Goal: Task Accomplishment & Management: Complete application form

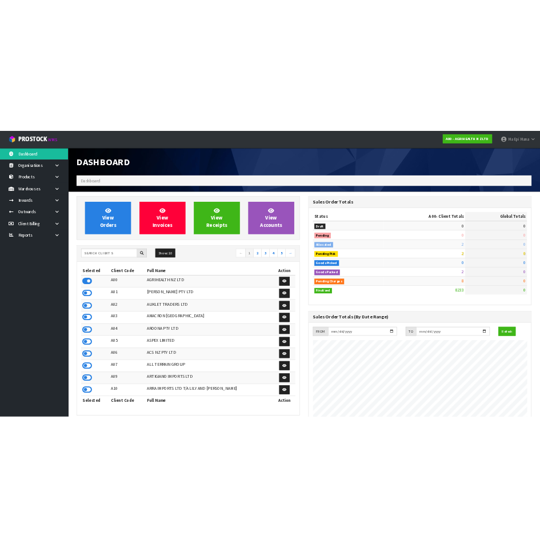
scroll to position [866, 467]
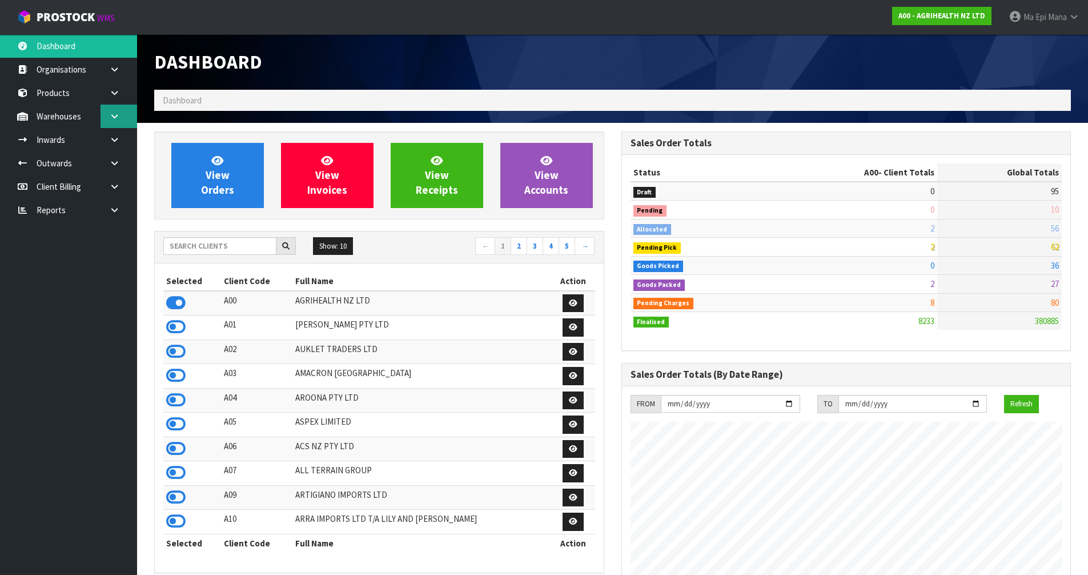
click at [117, 121] on link at bounding box center [119, 116] width 37 height 23
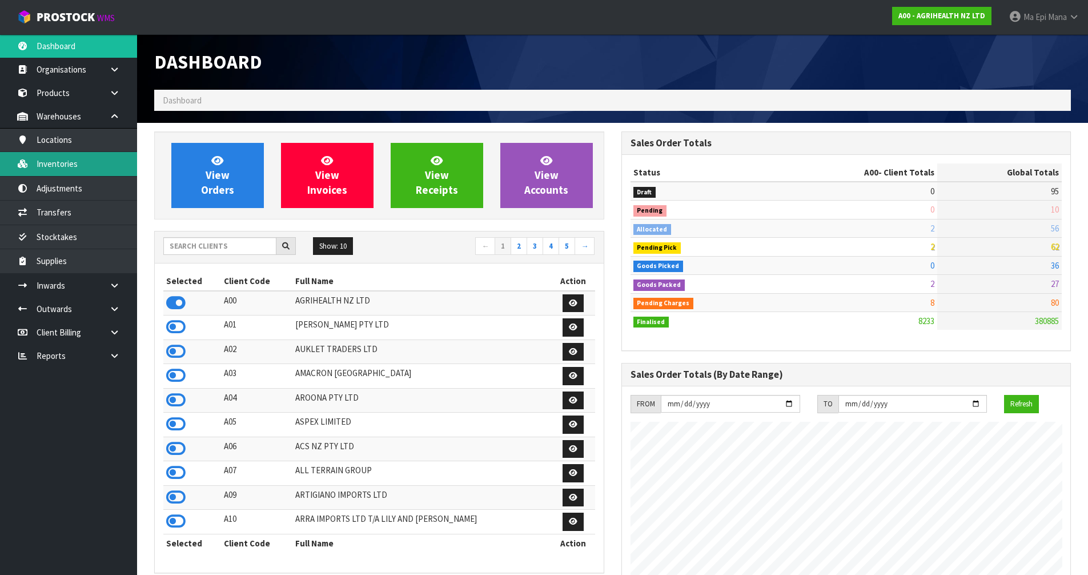
click at [111, 165] on link "Inventories" at bounding box center [68, 163] width 137 height 23
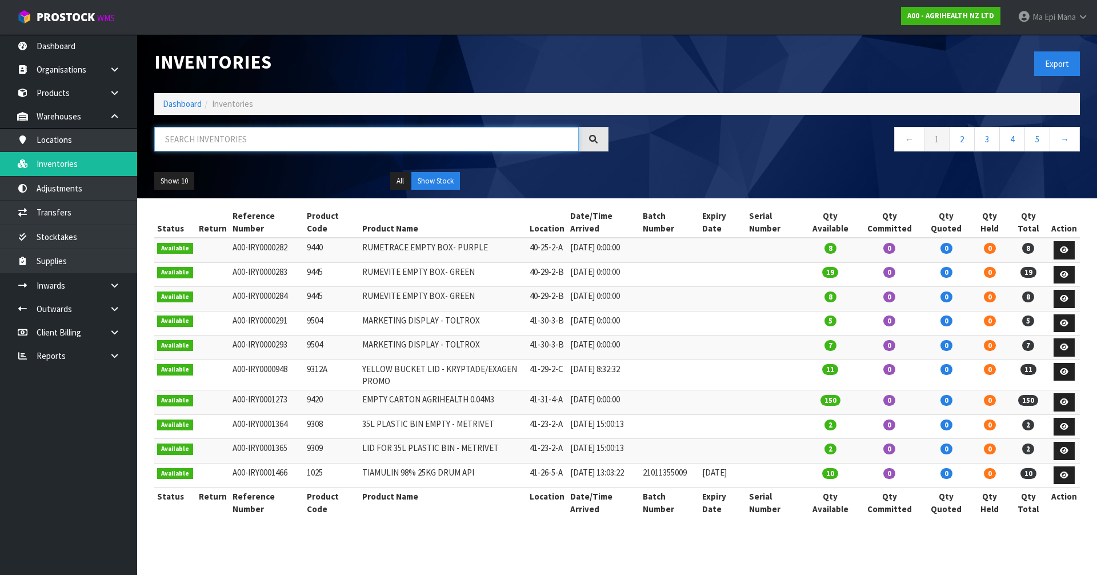
click at [360, 135] on input "text" at bounding box center [366, 139] width 424 height 25
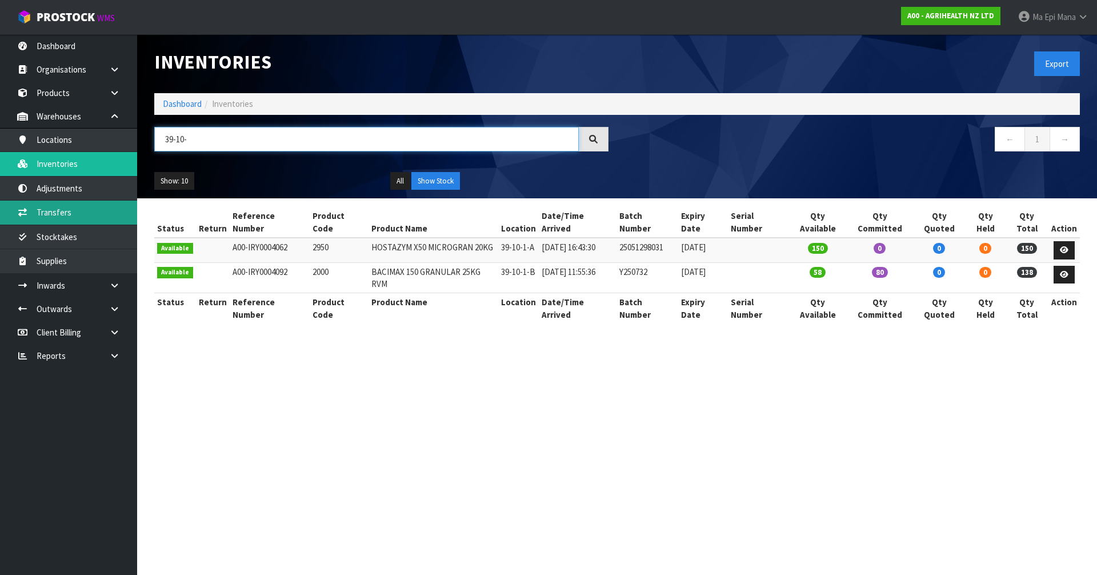
type input "39-10-"
click at [86, 212] on link "Transfers" at bounding box center [68, 212] width 137 height 23
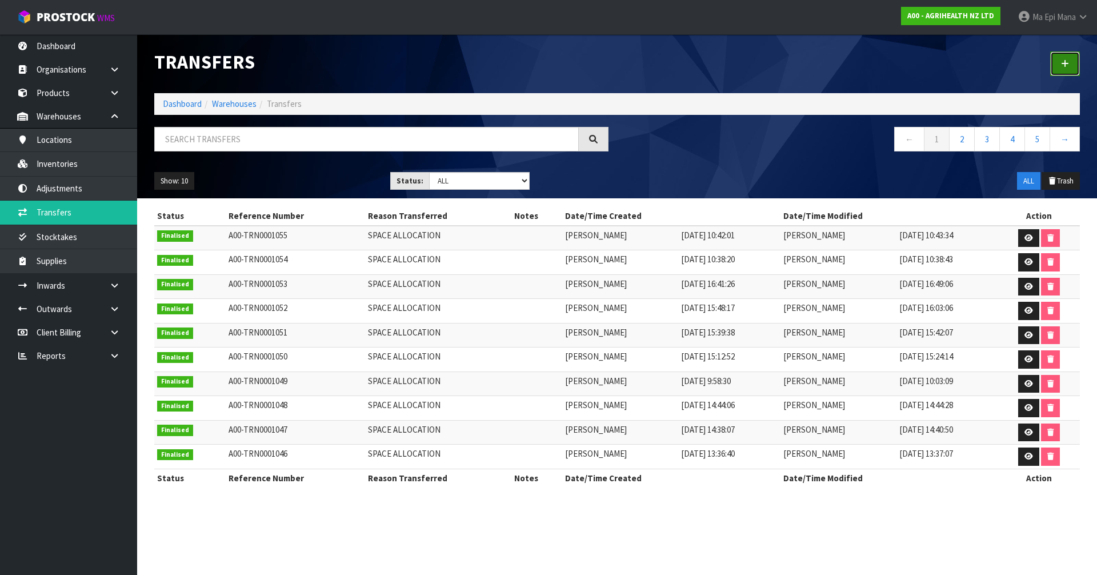
click at [1071, 63] on link at bounding box center [1065, 63] width 30 height 25
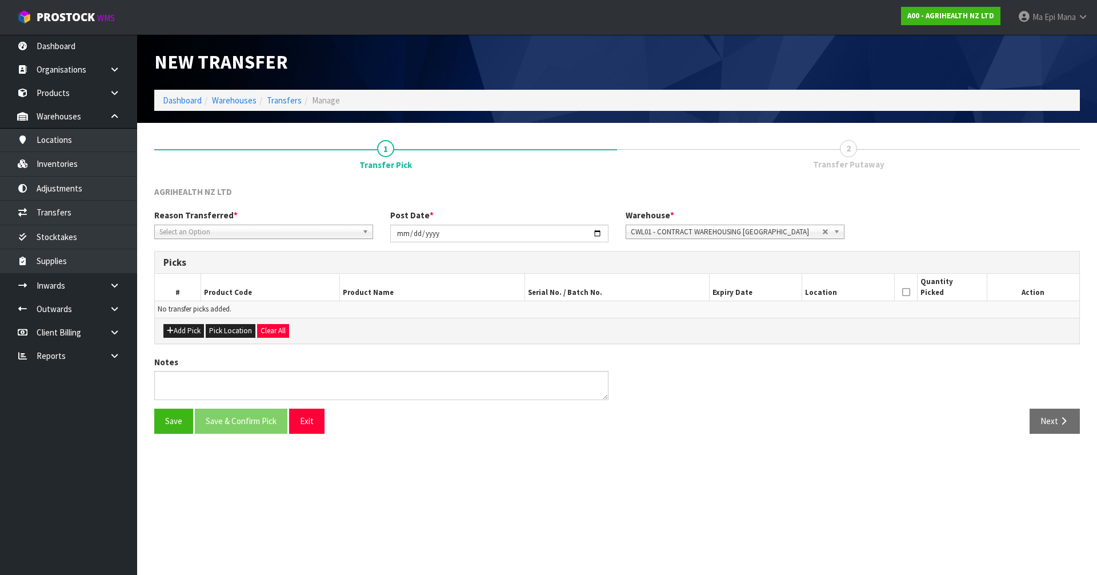
click at [239, 222] on div "Reason Transferred * Space Allocation Damage Expired Stock Repair QA Select an …" at bounding box center [264, 223] width 236 height 29
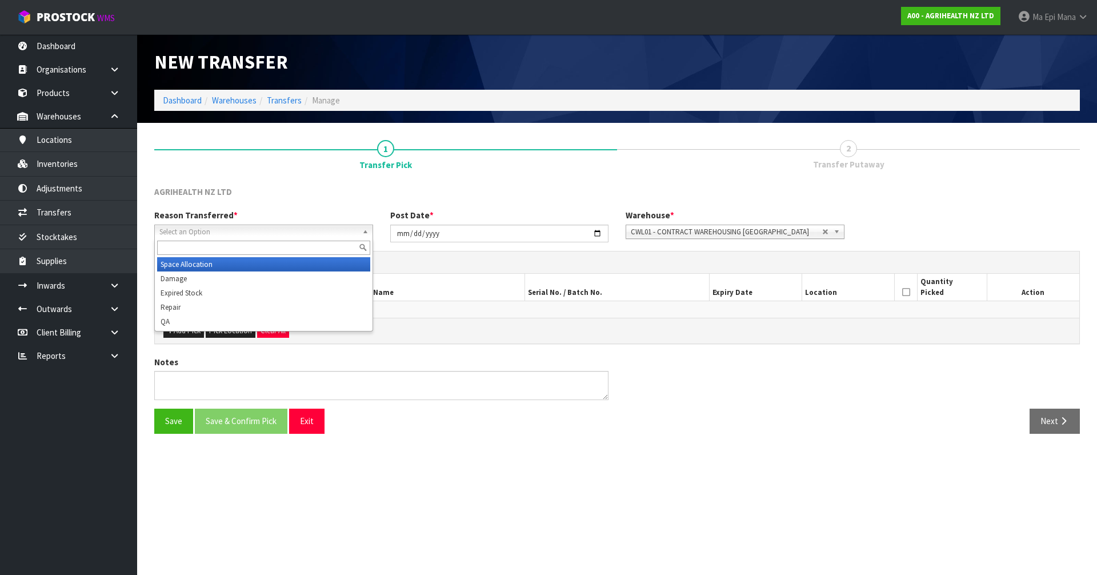
click at [235, 231] on span "Select an Option" at bounding box center [258, 232] width 198 height 14
click at [219, 263] on li "Space Allocation" at bounding box center [263, 264] width 213 height 14
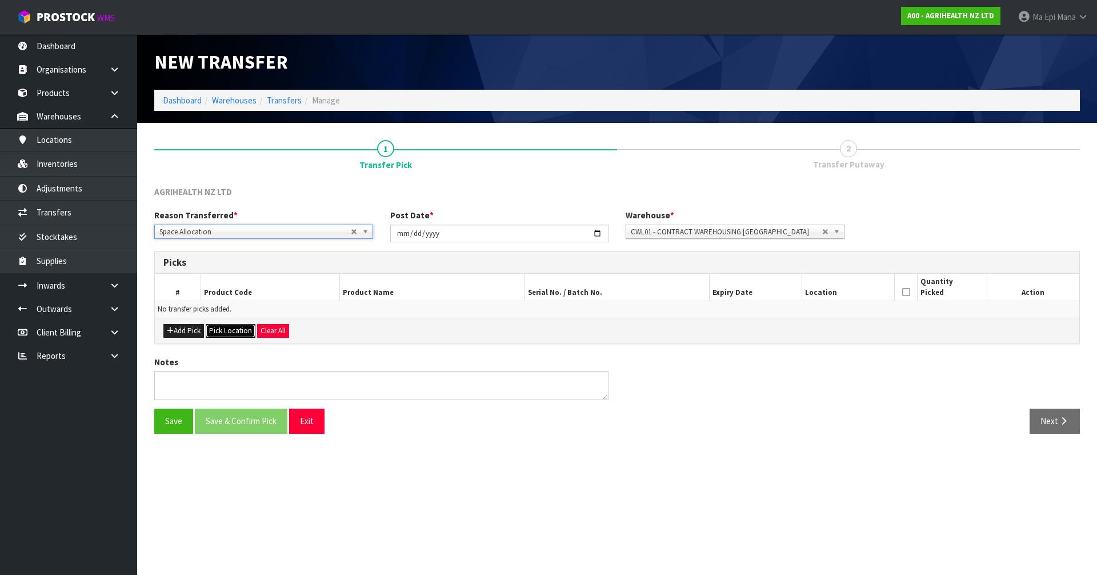
click at [215, 332] on button "Pick Location" at bounding box center [231, 331] width 50 height 14
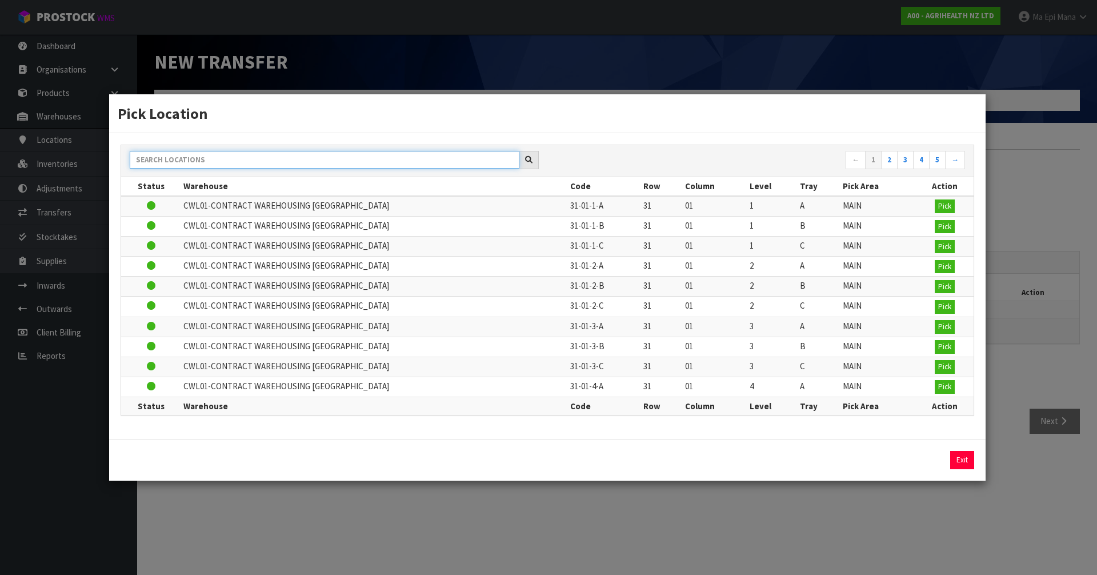
click at [243, 163] on input "text" at bounding box center [325, 160] width 390 height 18
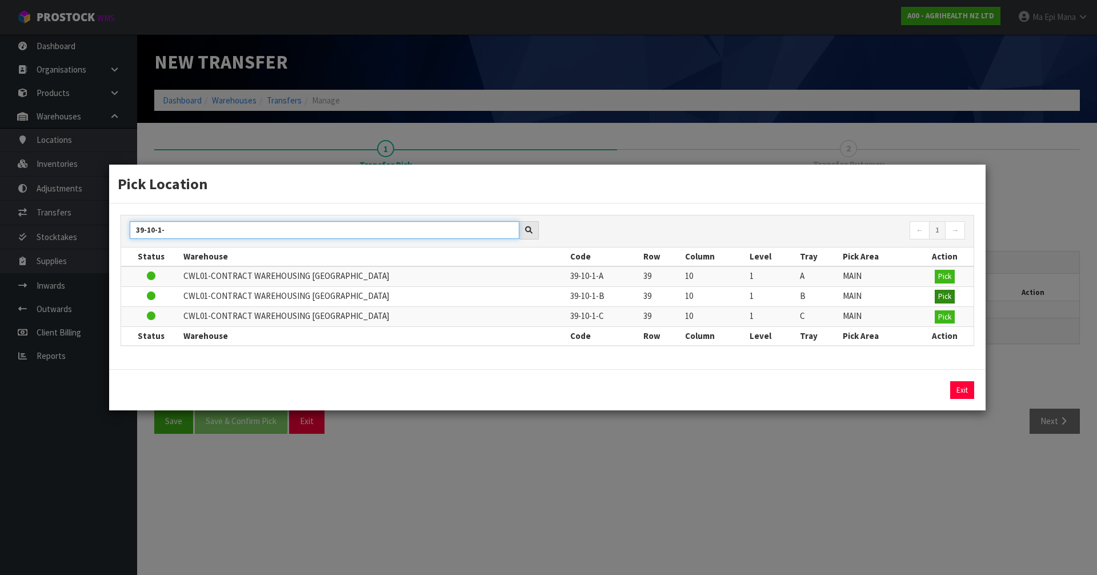
type input "39-10-1-"
click at [936, 298] on button "Pick" at bounding box center [945, 297] width 20 height 14
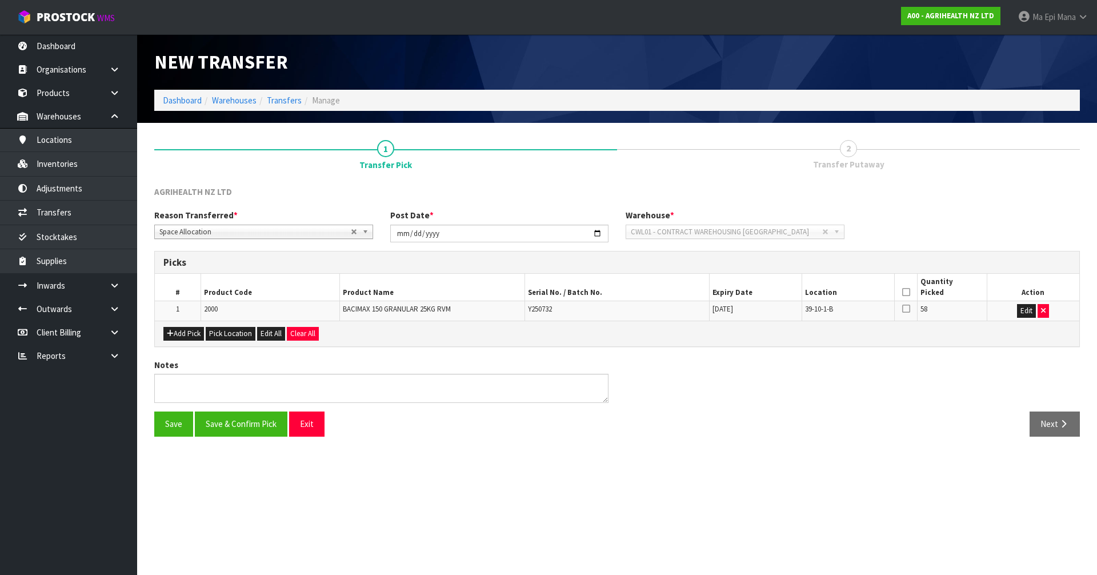
click at [904, 293] on icon at bounding box center [906, 292] width 8 height 1
click at [221, 433] on button "Save & Confirm Pick" at bounding box center [241, 423] width 93 height 25
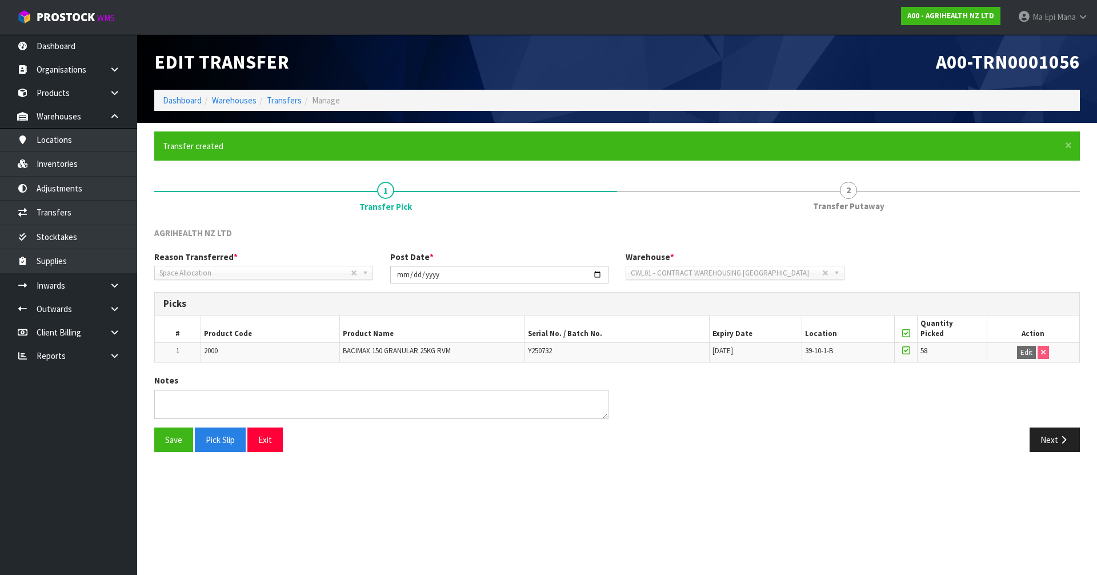
click at [911, 333] on th at bounding box center [905, 328] width 23 height 27
click at [906, 333] on icon at bounding box center [906, 333] width 8 height 1
click at [169, 435] on button "Save" at bounding box center [173, 439] width 39 height 25
click at [214, 446] on button "Pick Slip" at bounding box center [220, 439] width 51 height 25
click at [1050, 439] on button "Next" at bounding box center [1055, 439] width 50 height 25
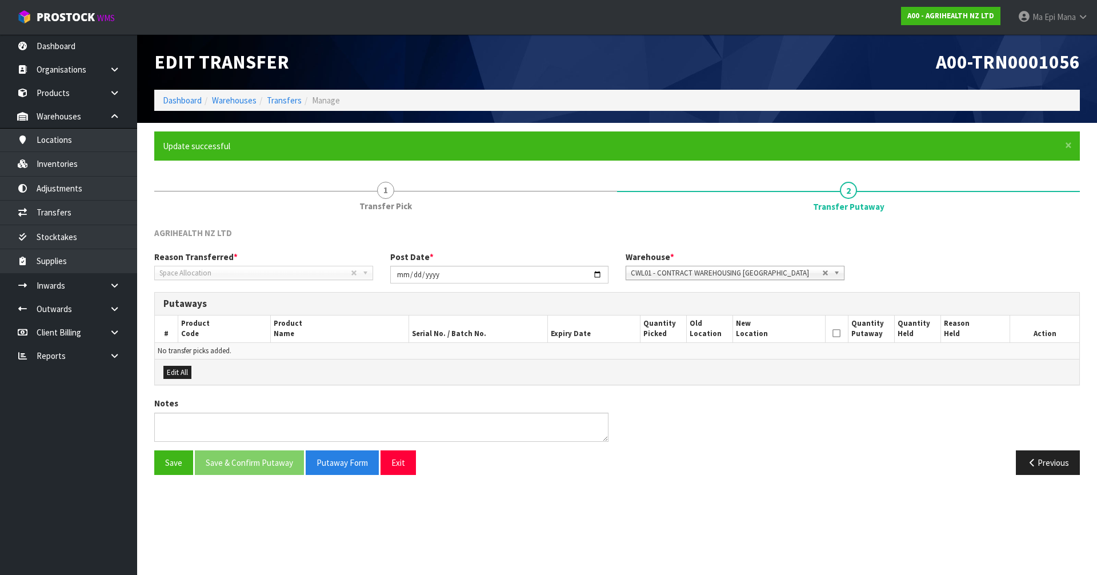
click at [417, 469] on div "Save Save & Confirm Putaway Putaway Form Exit" at bounding box center [381, 462] width 471 height 25
click at [404, 472] on button "Exit" at bounding box center [397, 462] width 35 height 25
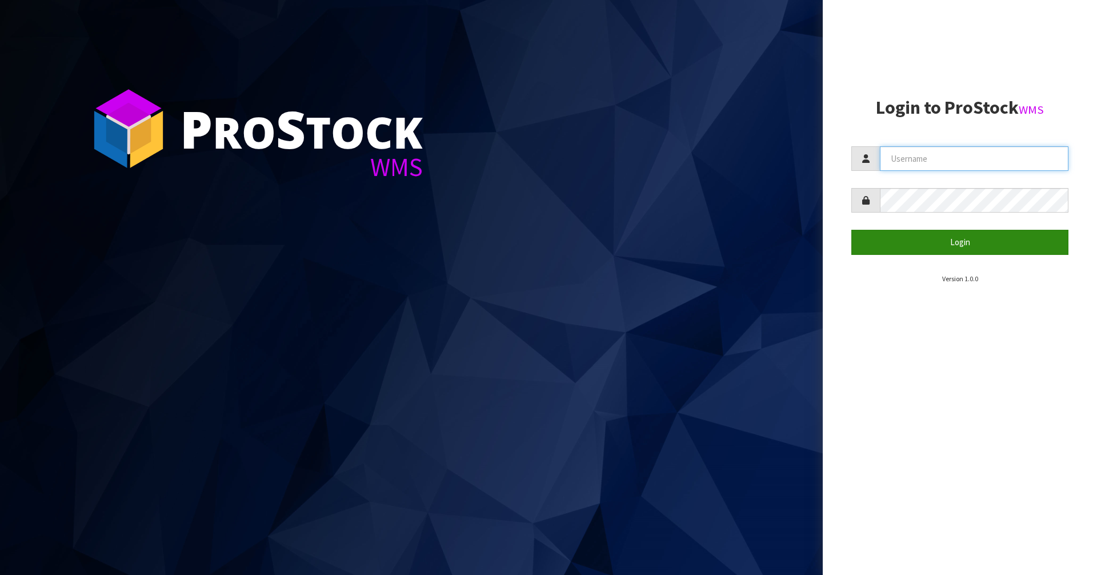
type input "Mana"
click at [950, 249] on button "Login" at bounding box center [959, 242] width 217 height 25
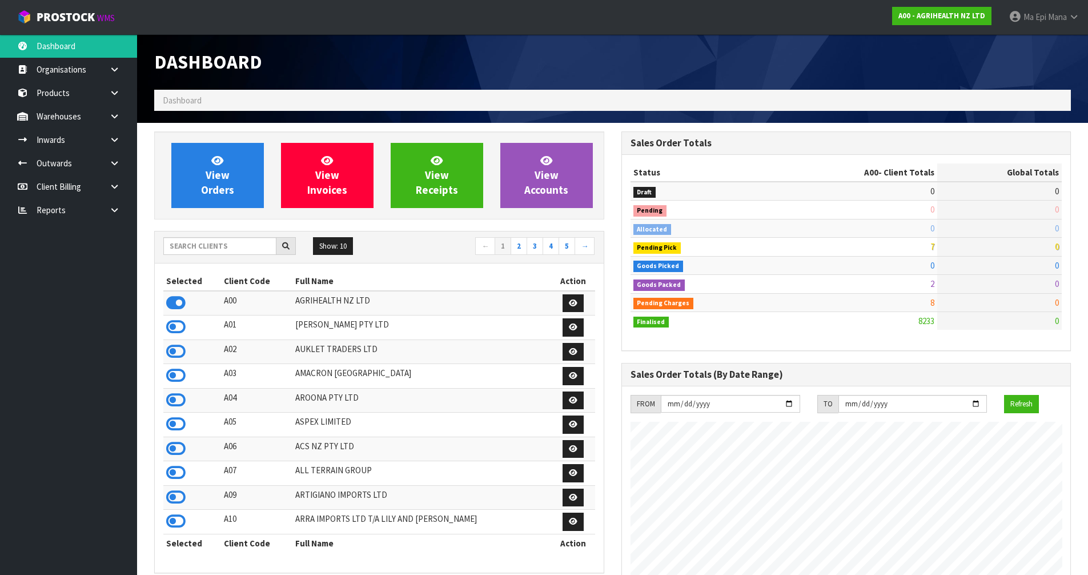
scroll to position [866, 467]
click at [219, 246] on input "text" at bounding box center [219, 246] width 113 height 18
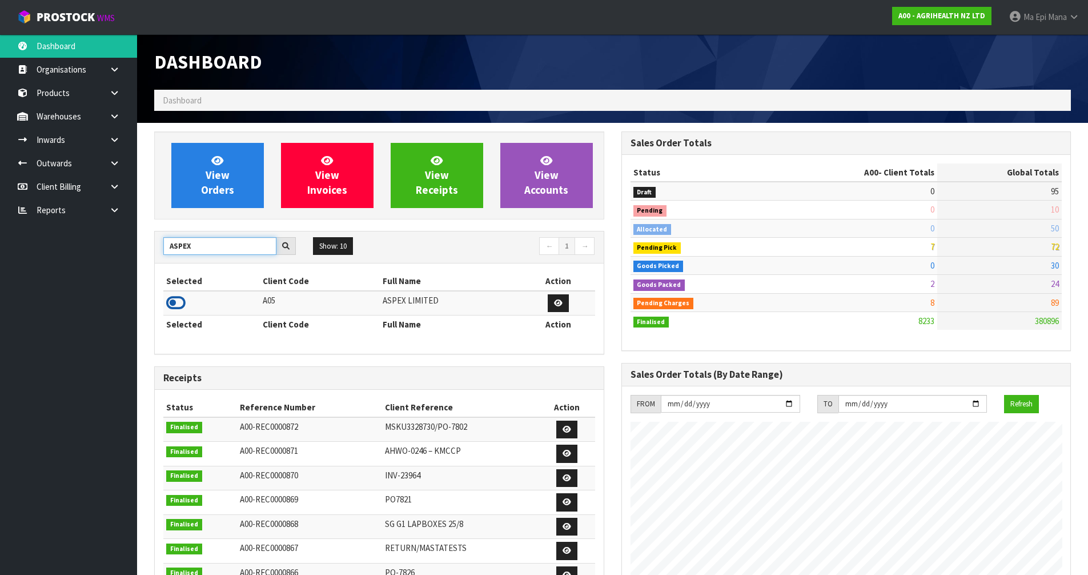
type input "ASPEX"
click at [183, 304] on icon at bounding box center [175, 302] width 19 height 17
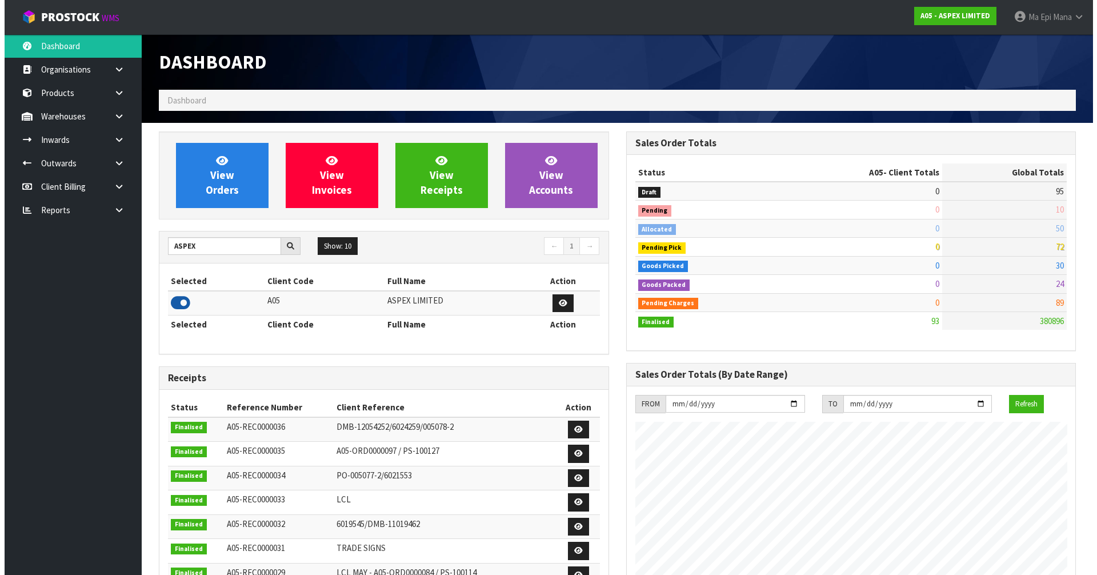
scroll to position [699, 467]
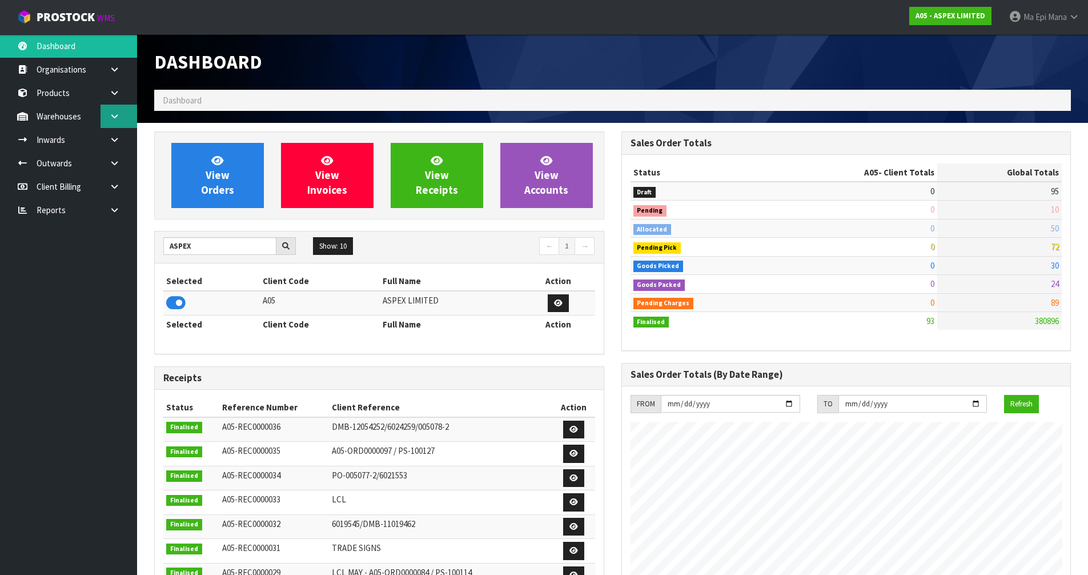
click at [119, 119] on icon at bounding box center [114, 116] width 11 height 9
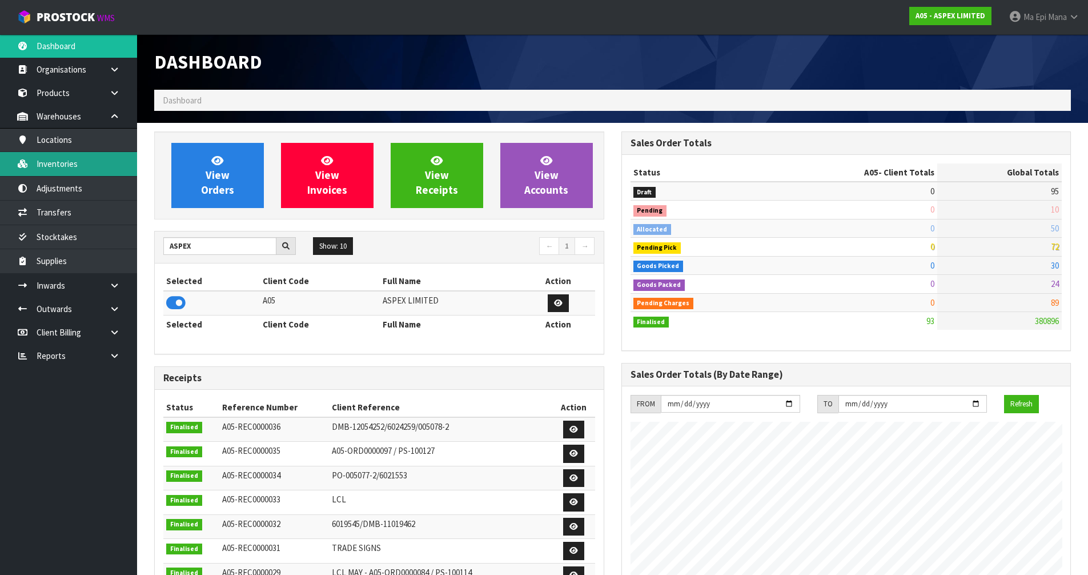
click at [98, 167] on link "Inventories" at bounding box center [68, 163] width 137 height 23
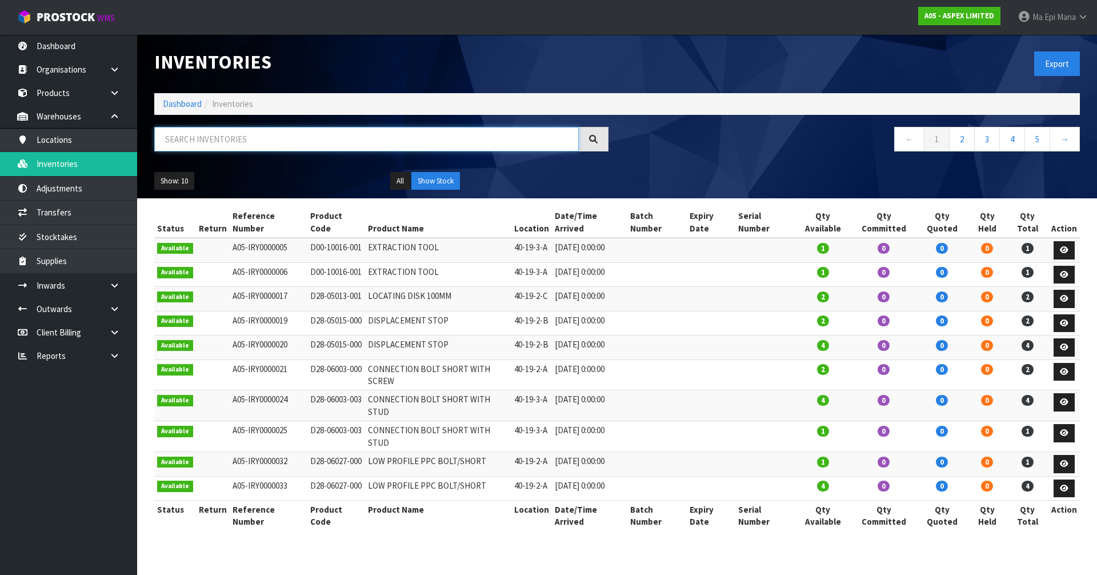
click at [267, 138] on input "text" at bounding box center [366, 139] width 424 height 25
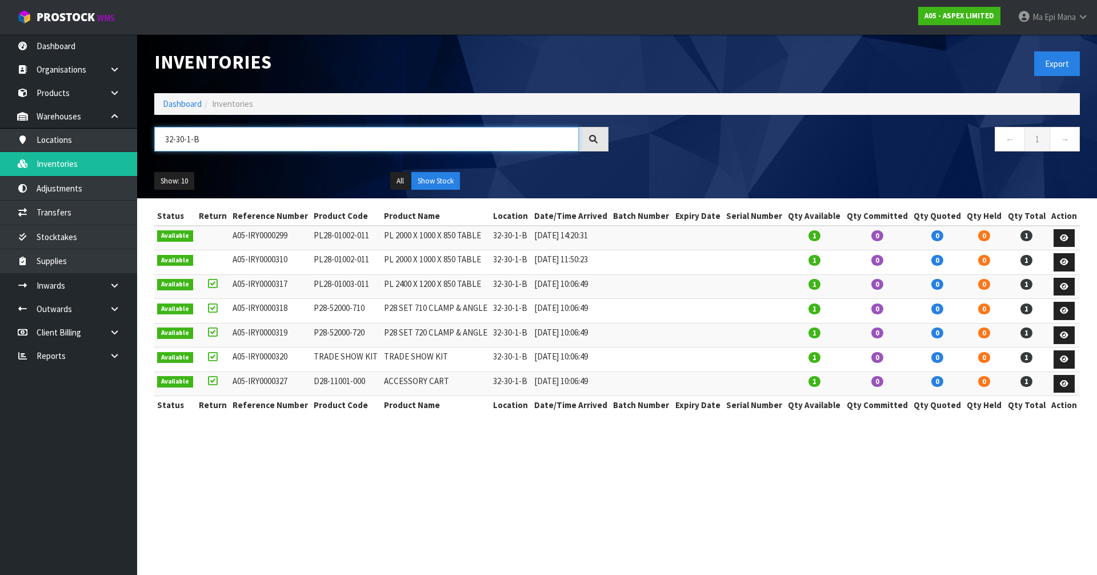
click at [317, 142] on input "32-30-1-B" at bounding box center [366, 139] width 424 height 25
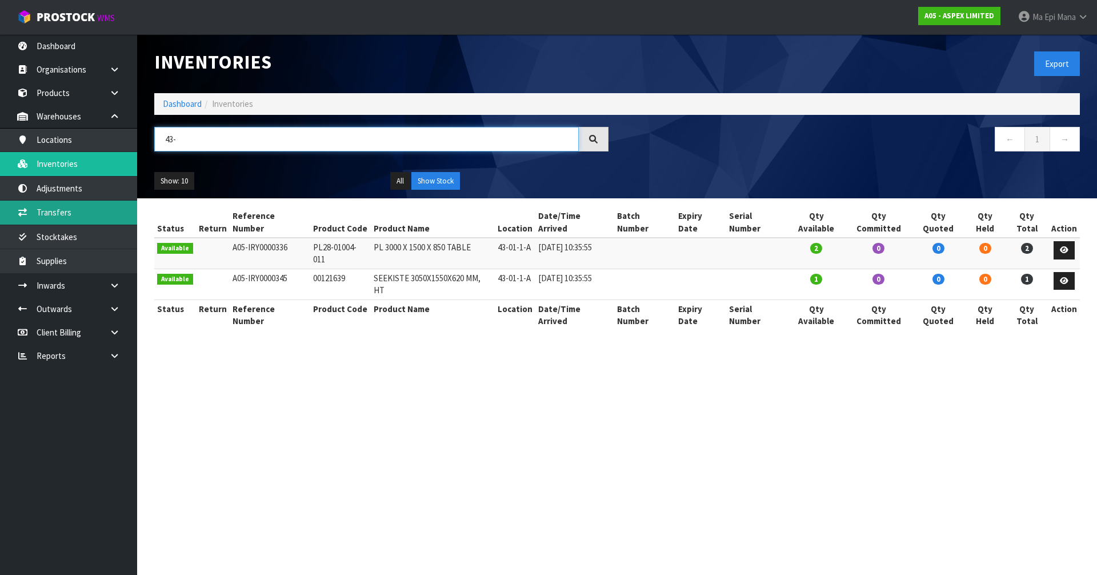
type input "43-"
click at [61, 212] on link "Transfers" at bounding box center [68, 212] width 137 height 23
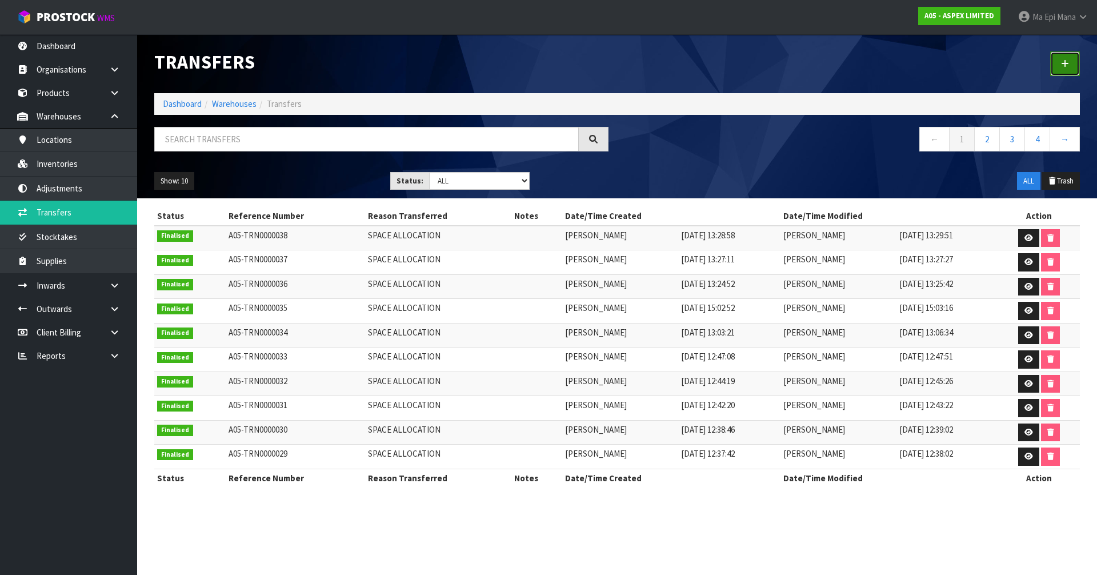
click at [1073, 68] on link at bounding box center [1065, 63] width 30 height 25
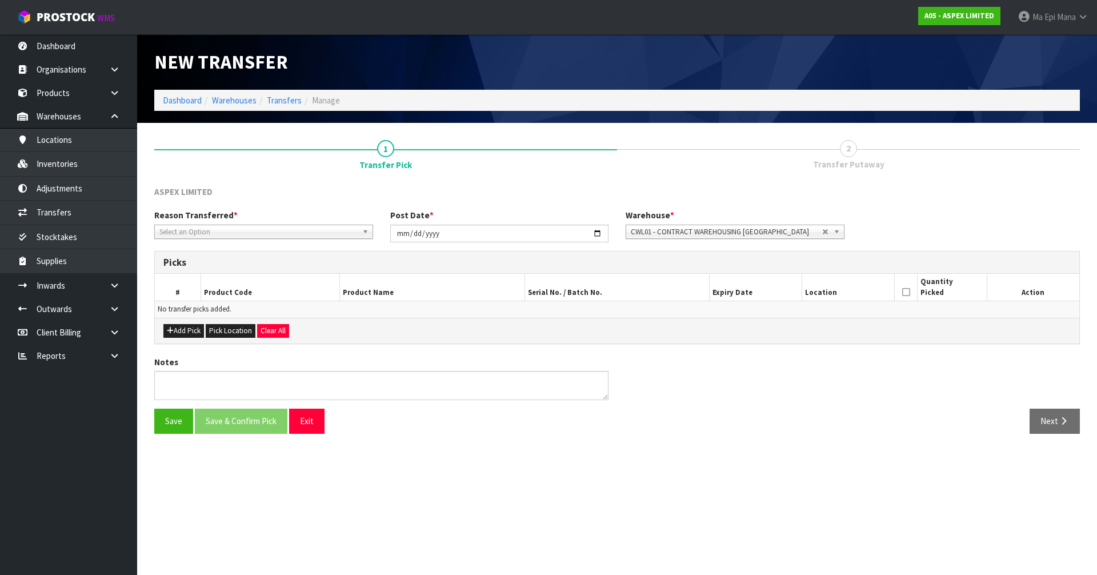
click at [278, 231] on span "Select an Option" at bounding box center [258, 232] width 198 height 14
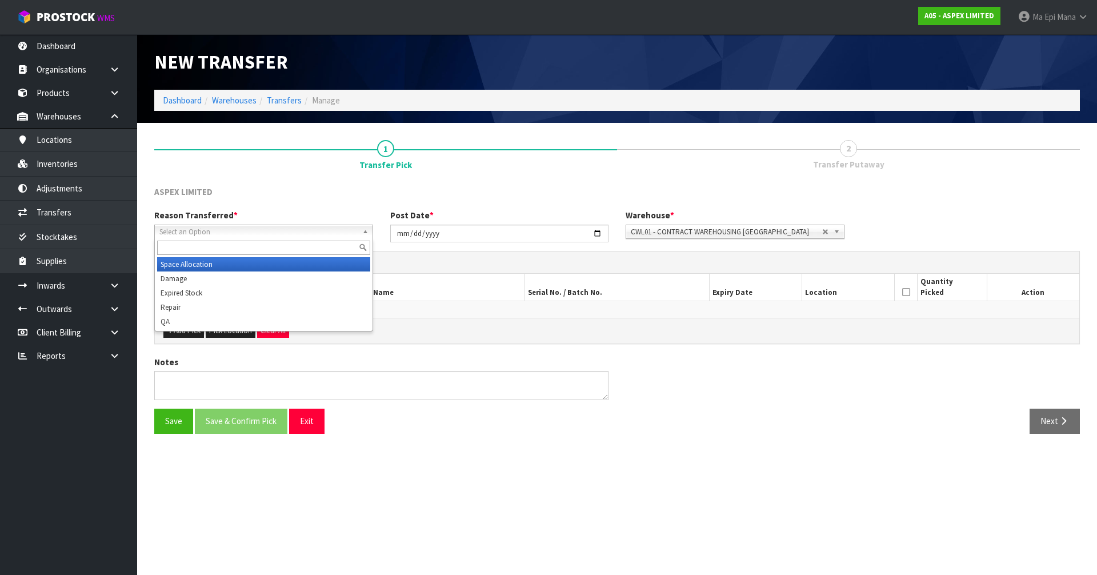
click at [259, 266] on li "Space Allocation" at bounding box center [263, 264] width 213 height 14
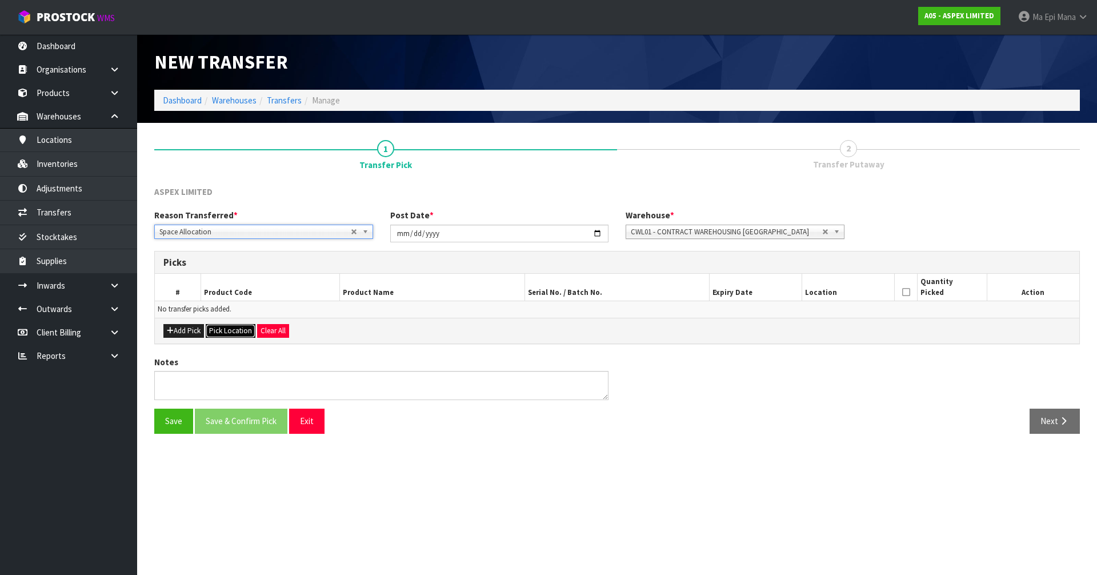
click at [245, 325] on button "Pick Location" at bounding box center [231, 331] width 50 height 14
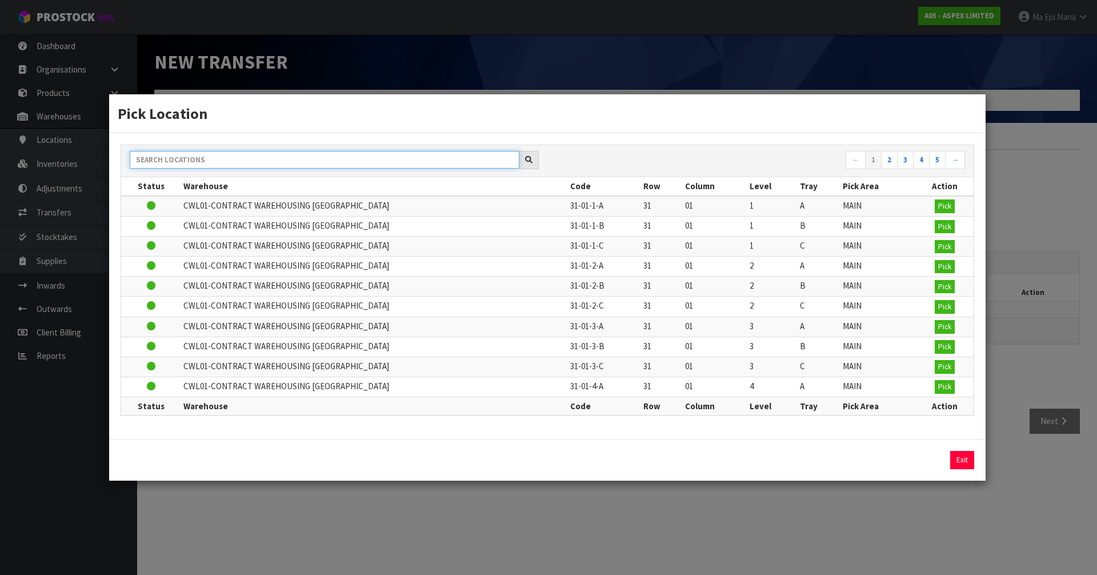
click at [270, 159] on input "text" at bounding box center [325, 160] width 390 height 18
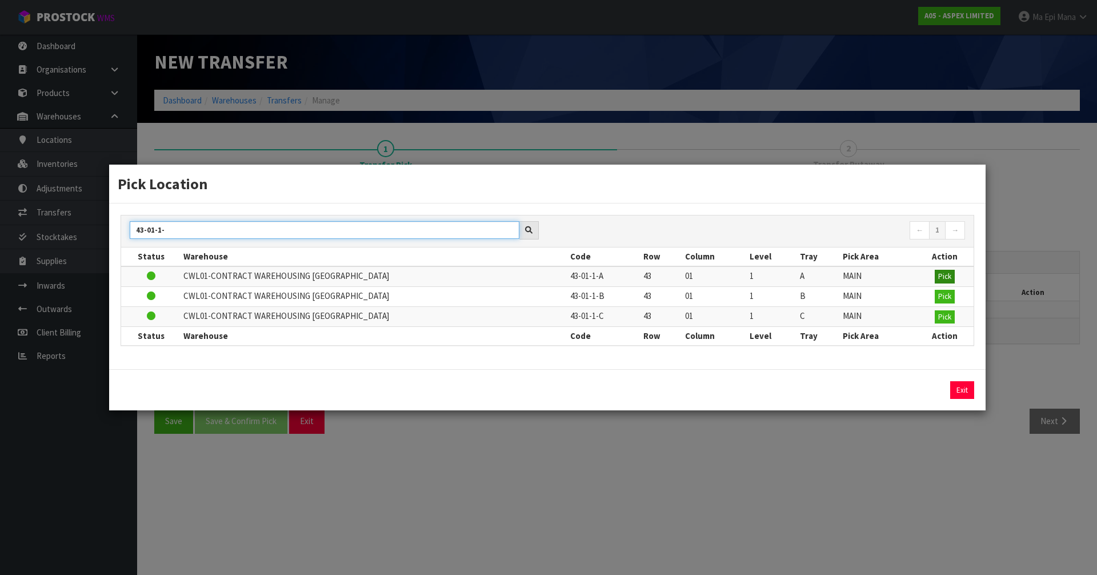
type input "43-01-1-"
click at [935, 271] on button "Pick" at bounding box center [945, 277] width 20 height 14
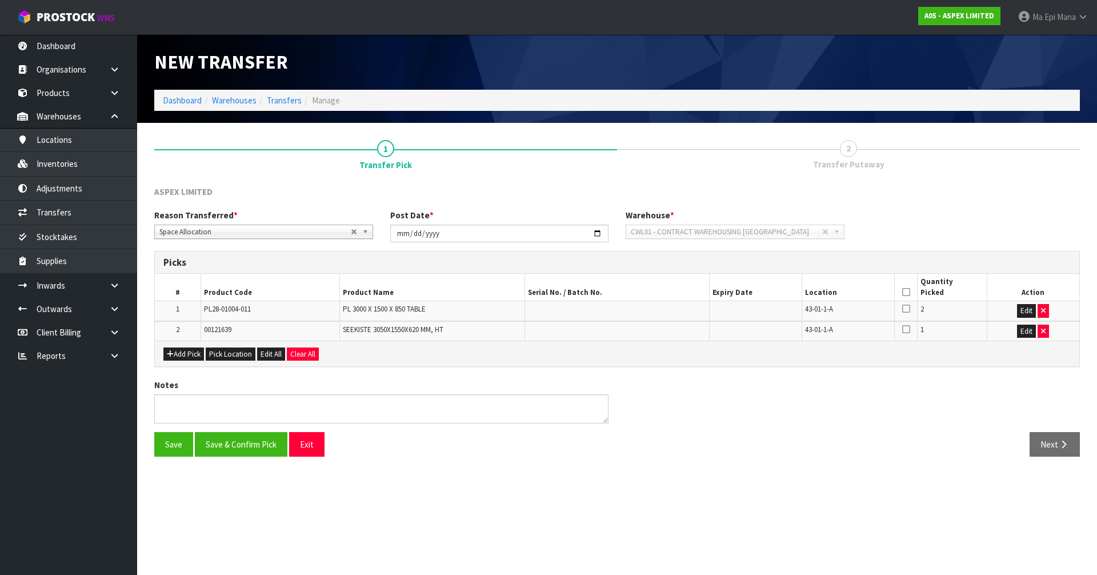
click at [907, 292] on icon at bounding box center [906, 292] width 8 height 1
click at [243, 450] on button "Save & Confirm Pick" at bounding box center [241, 444] width 93 height 25
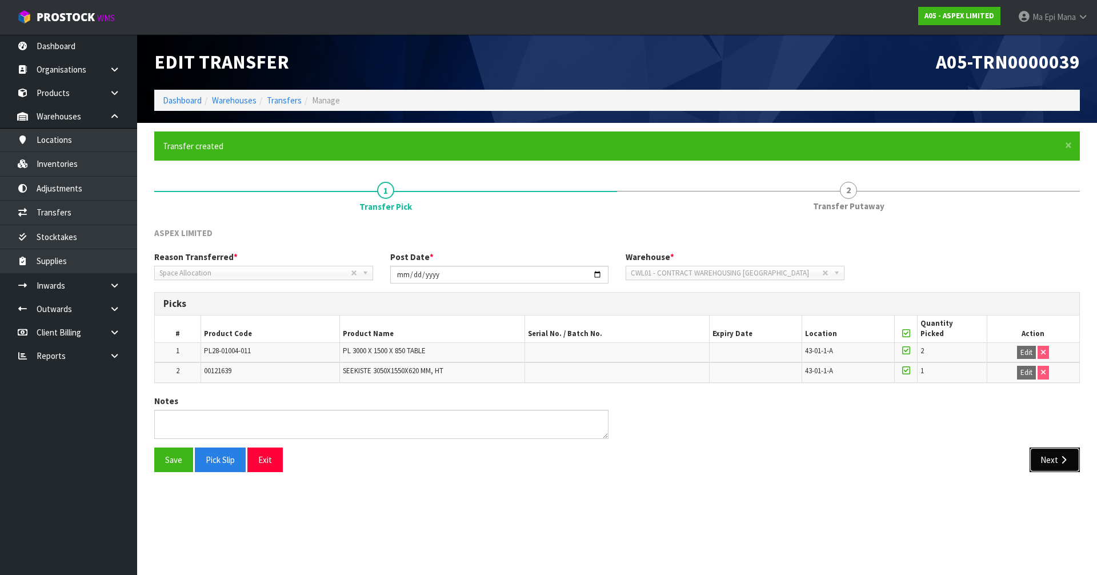
click at [1055, 459] on button "Next" at bounding box center [1055, 459] width 50 height 25
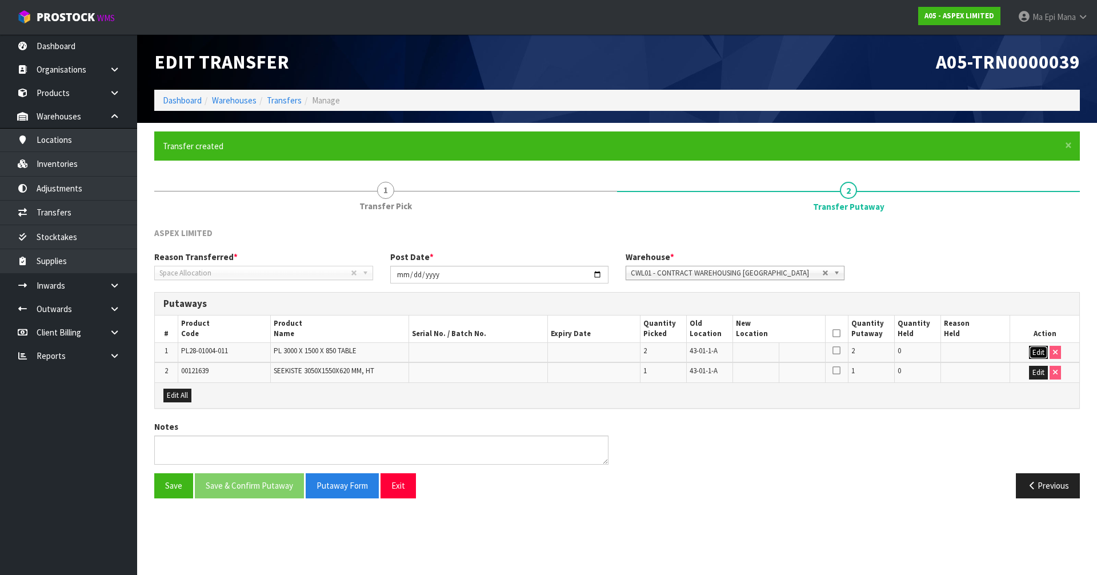
click at [1034, 353] on button "Edit" at bounding box center [1038, 353] width 19 height 14
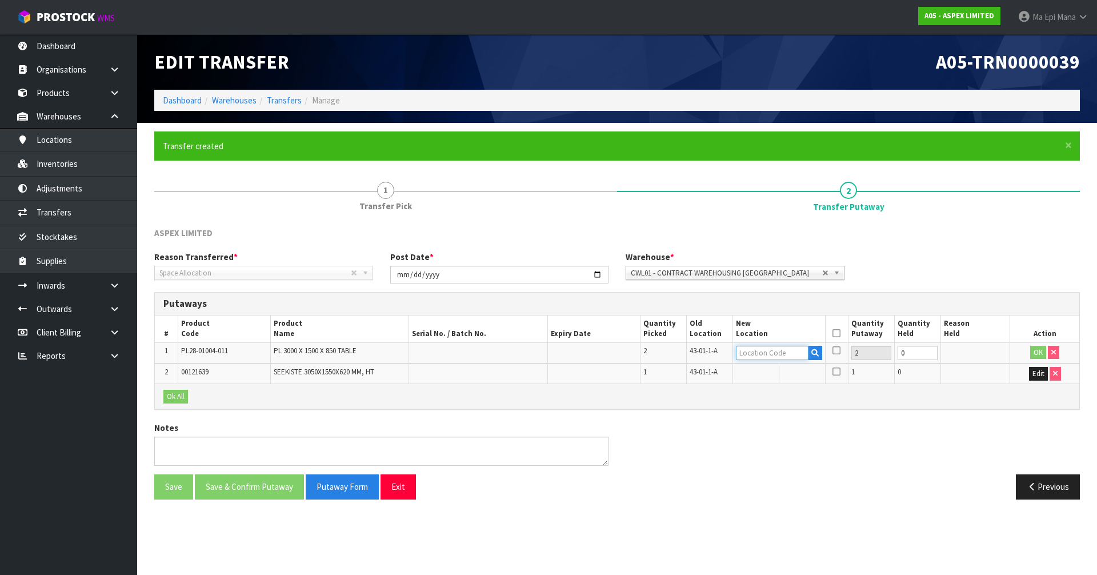
click at [783, 357] on input "text" at bounding box center [772, 353] width 73 height 14
type input "32-30-1-B"
click at [1038, 350] on button "OK" at bounding box center [1038, 353] width 16 height 14
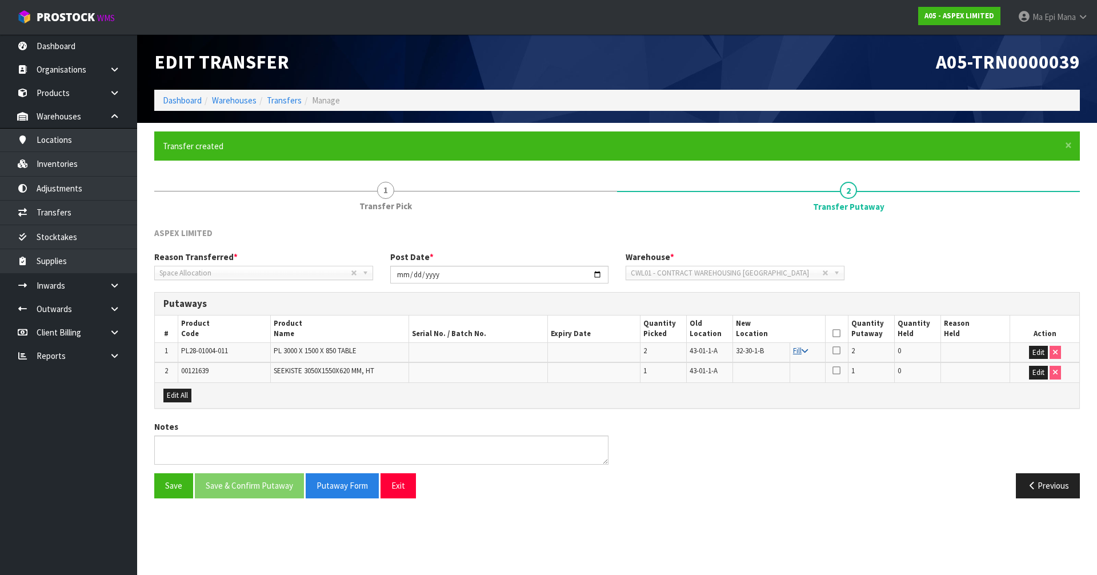
click at [799, 353] on link "Fill" at bounding box center [800, 351] width 15 height 10
click at [838, 334] on icon at bounding box center [836, 333] width 8 height 1
click at [248, 488] on button "Save & Confirm Putaway" at bounding box center [249, 485] width 109 height 25
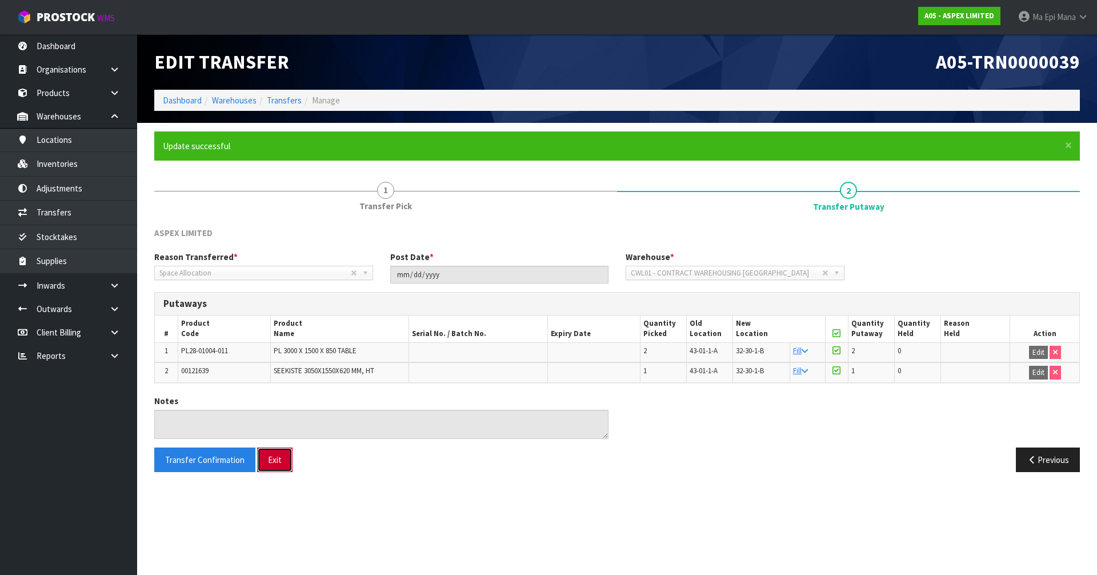
click at [270, 469] on button "Exit" at bounding box center [274, 459] width 35 height 25
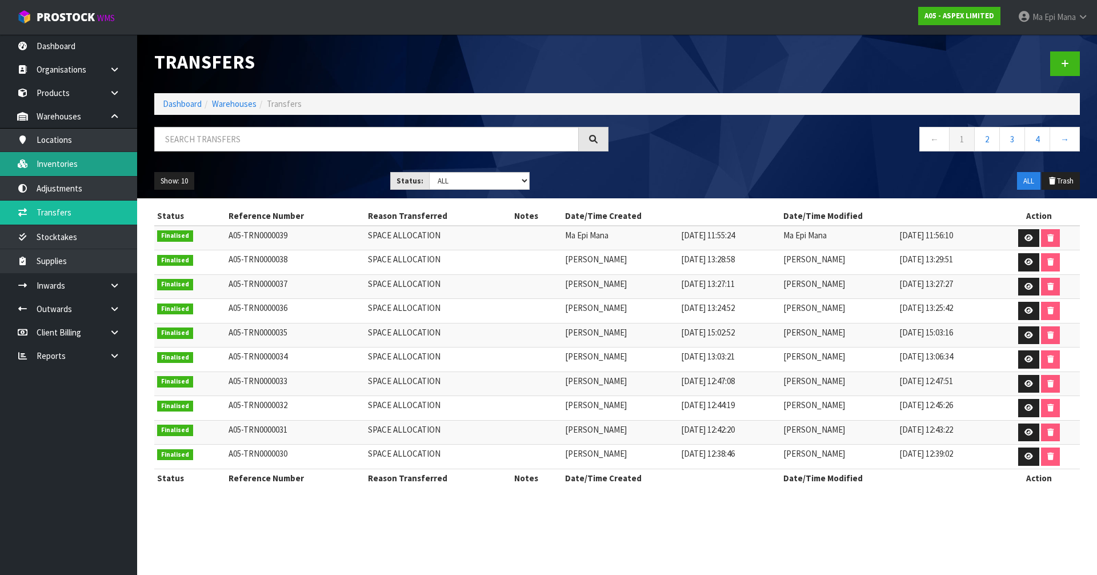
click at [79, 167] on link "Inventories" at bounding box center [68, 163] width 137 height 23
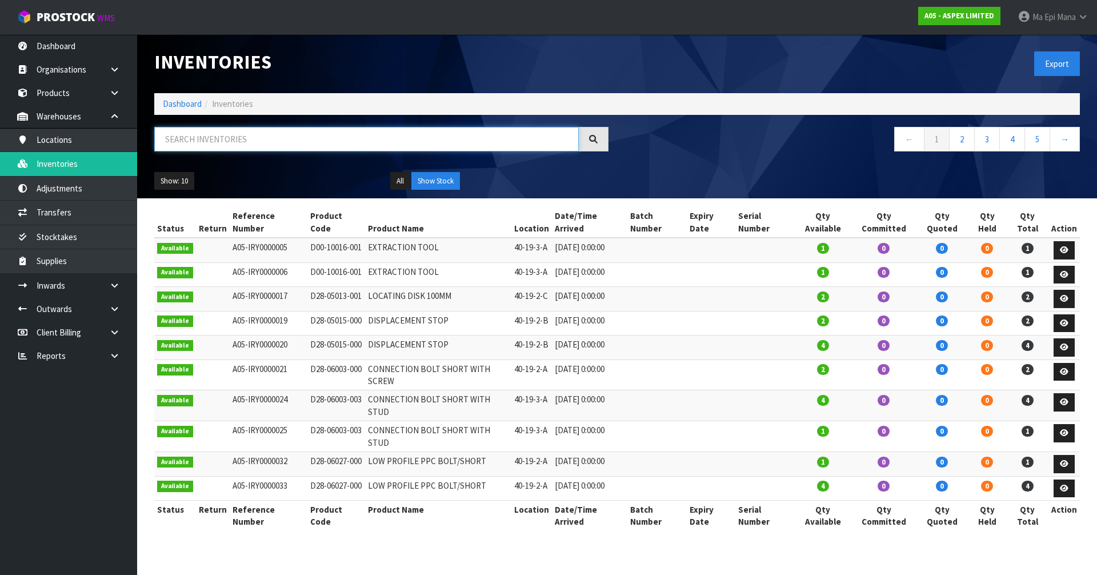
click at [359, 135] on input "text" at bounding box center [366, 139] width 424 height 25
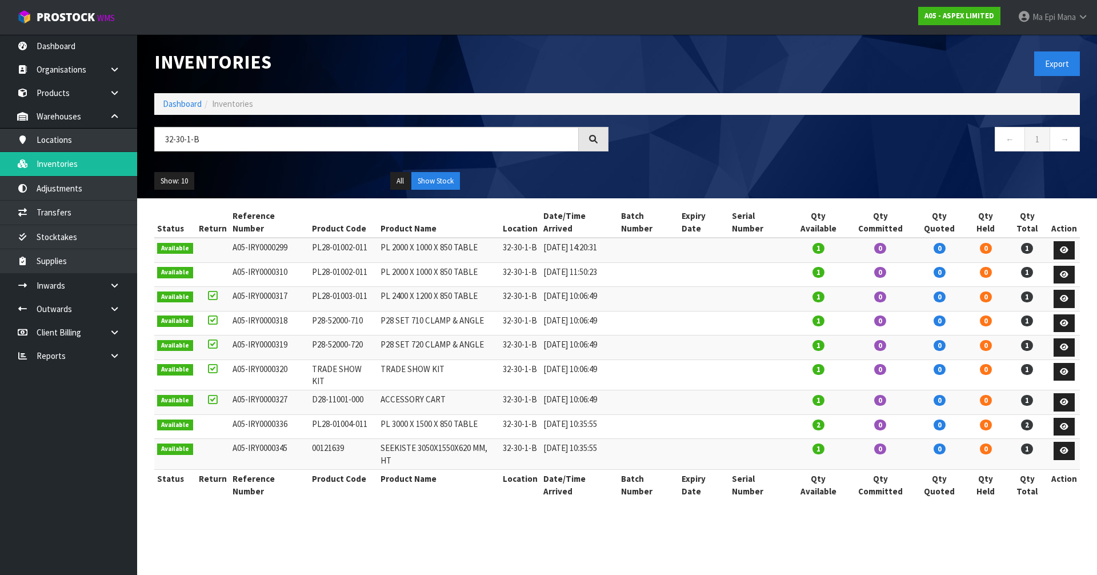
click at [342, 287] on td "PL28-01003-011" at bounding box center [343, 299] width 69 height 25
copy tr "PL28-01003-011"
click at [332, 129] on input "32-30-1-B" at bounding box center [366, 139] width 424 height 25
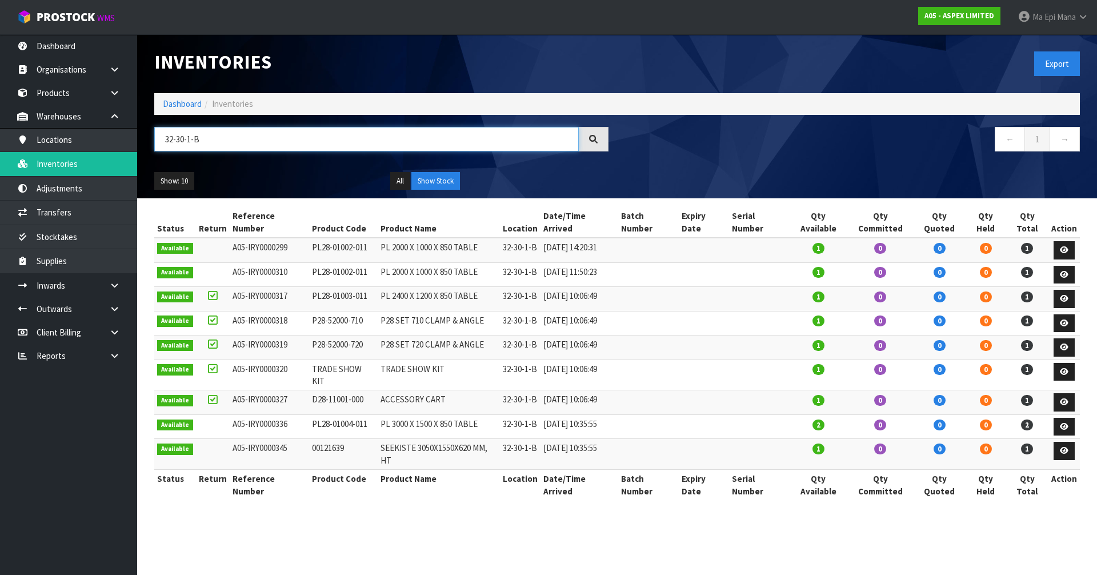
click at [332, 129] on input "32-30-1-B" at bounding box center [366, 139] width 424 height 25
click at [327, 135] on input "V" at bounding box center [366, 139] width 424 height 25
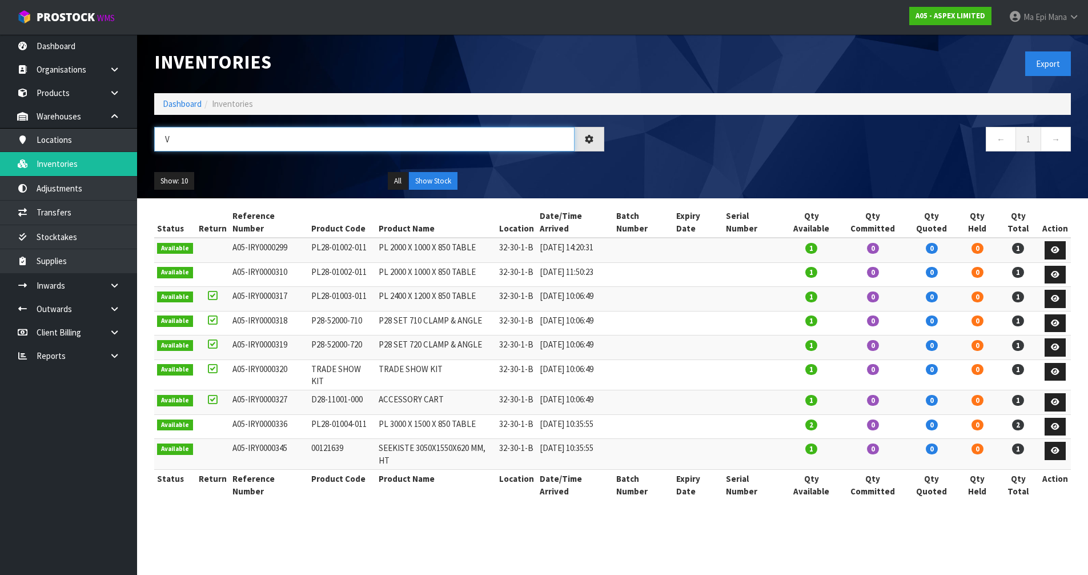
click at [327, 135] on input "V" at bounding box center [364, 139] width 420 height 25
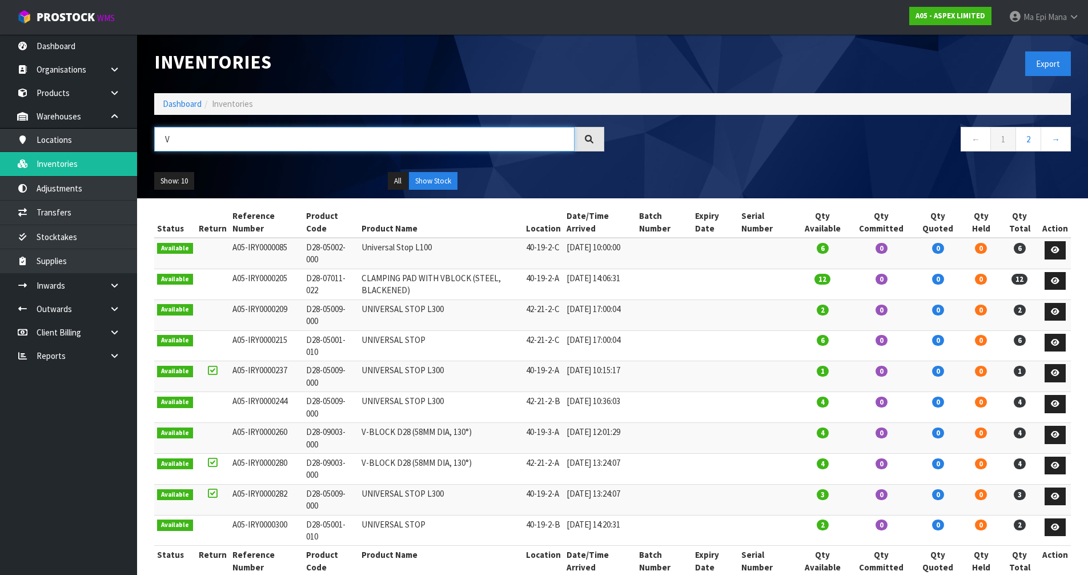
click at [327, 135] on input "V" at bounding box center [364, 139] width 420 height 25
paste input "PL28-01003-011"
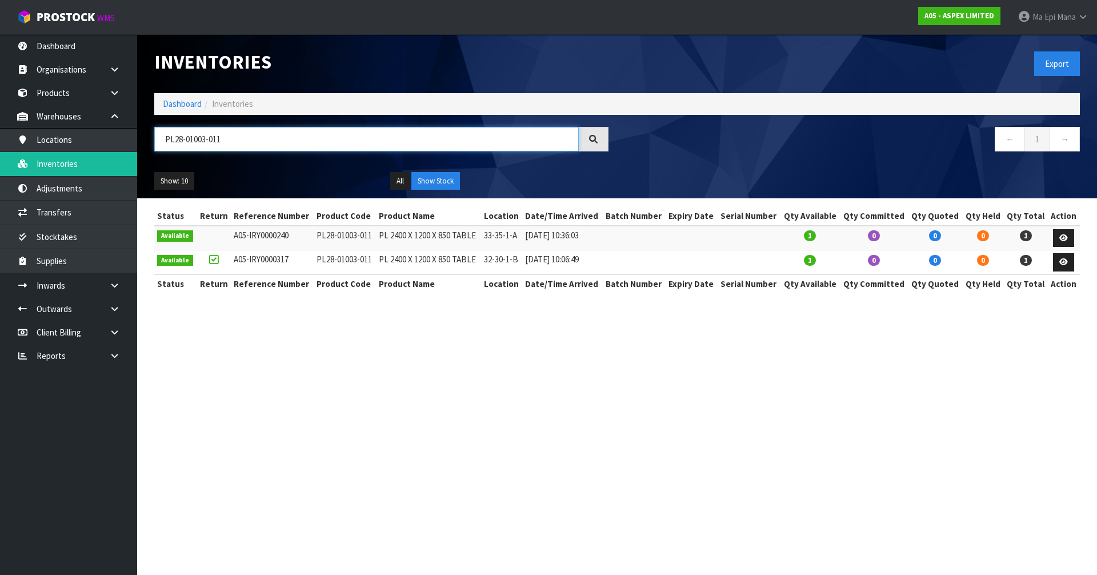
type input "PL28-01003-011"
click at [514, 234] on td "33-35-1-A" at bounding box center [501, 238] width 41 height 25
copy tr "33-35-1-A"
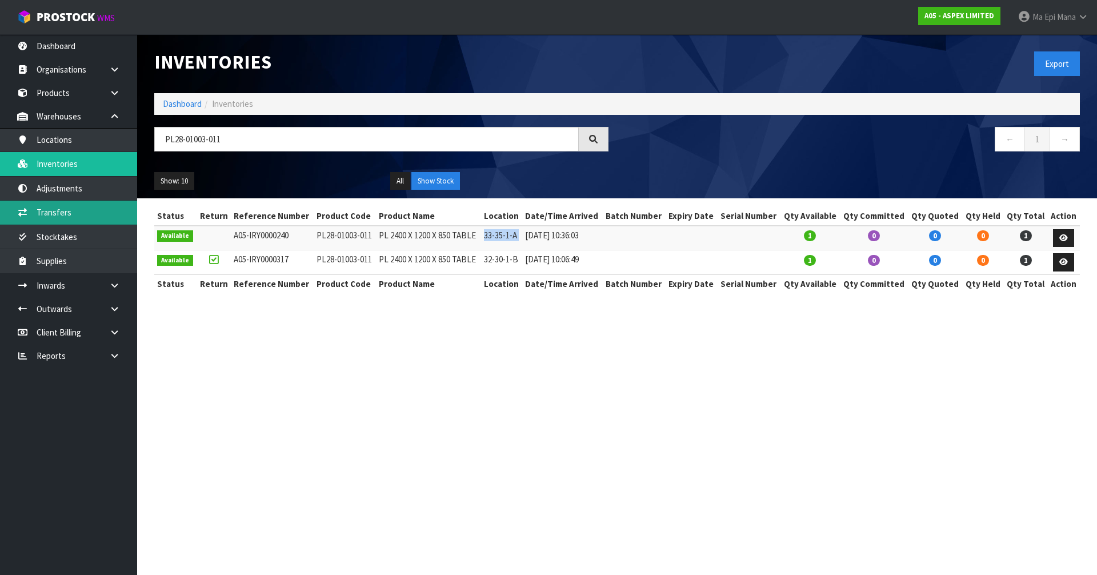
click at [83, 215] on link "Transfers" at bounding box center [68, 212] width 137 height 23
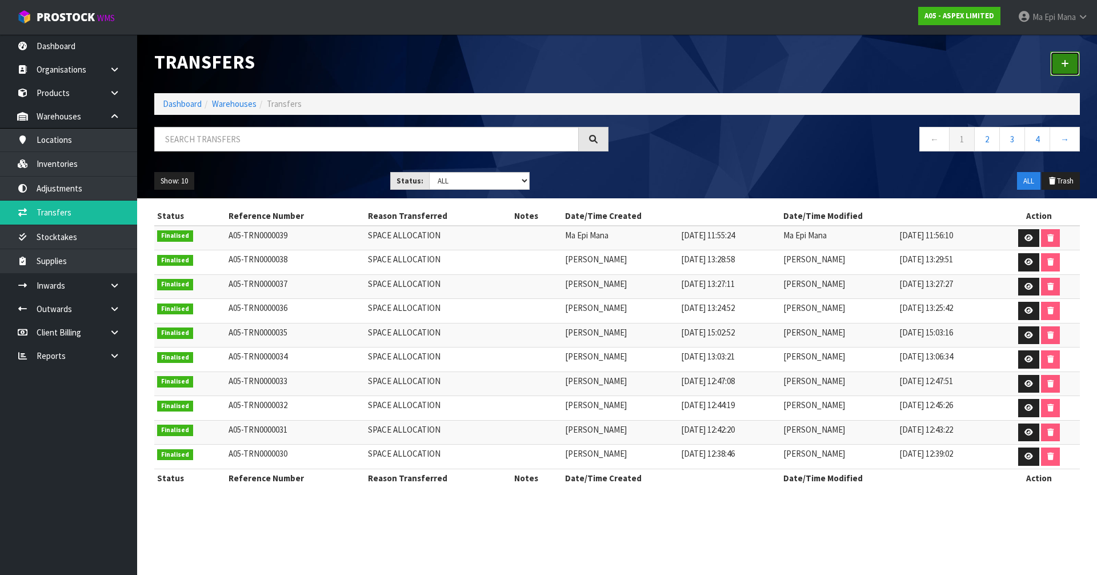
click at [1067, 58] on link at bounding box center [1065, 63] width 30 height 25
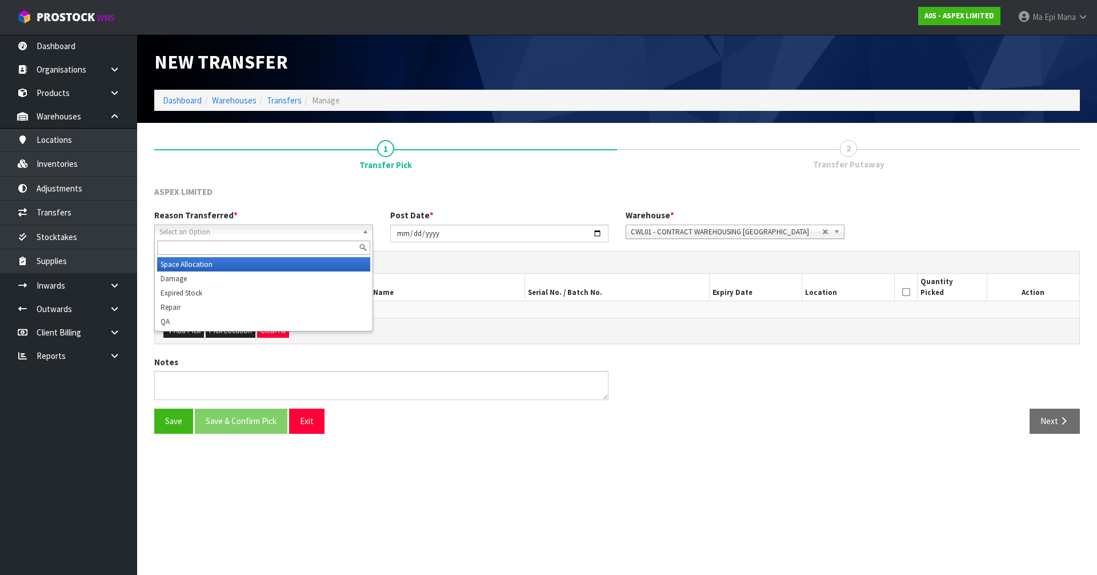
click at [293, 235] on span "Select an Option" at bounding box center [258, 232] width 198 height 14
click at [260, 266] on li "Space Allocation" at bounding box center [263, 264] width 213 height 14
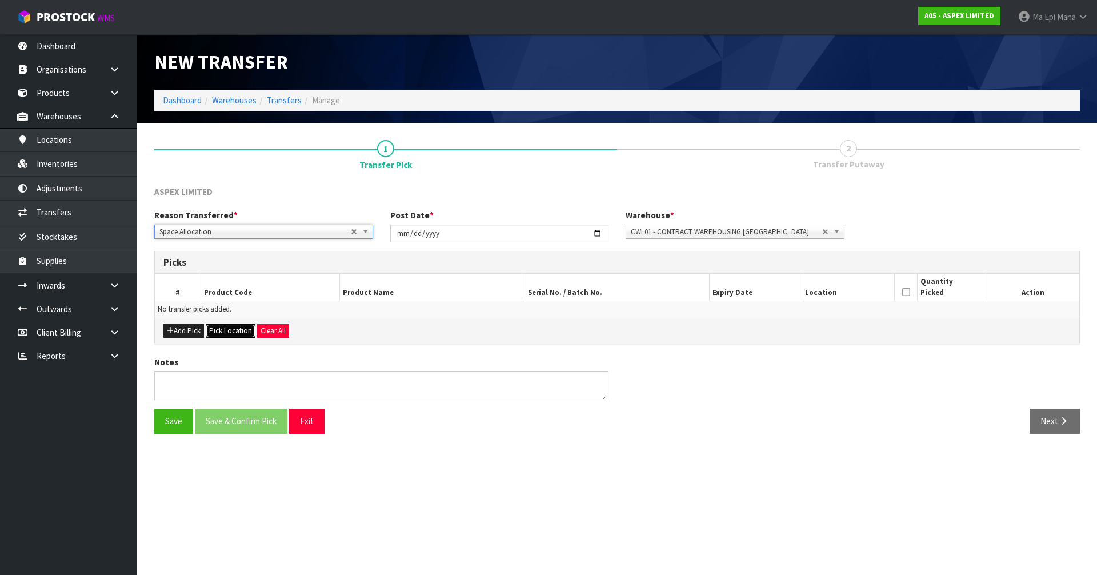
click at [216, 333] on button "Pick Location" at bounding box center [231, 331] width 50 height 14
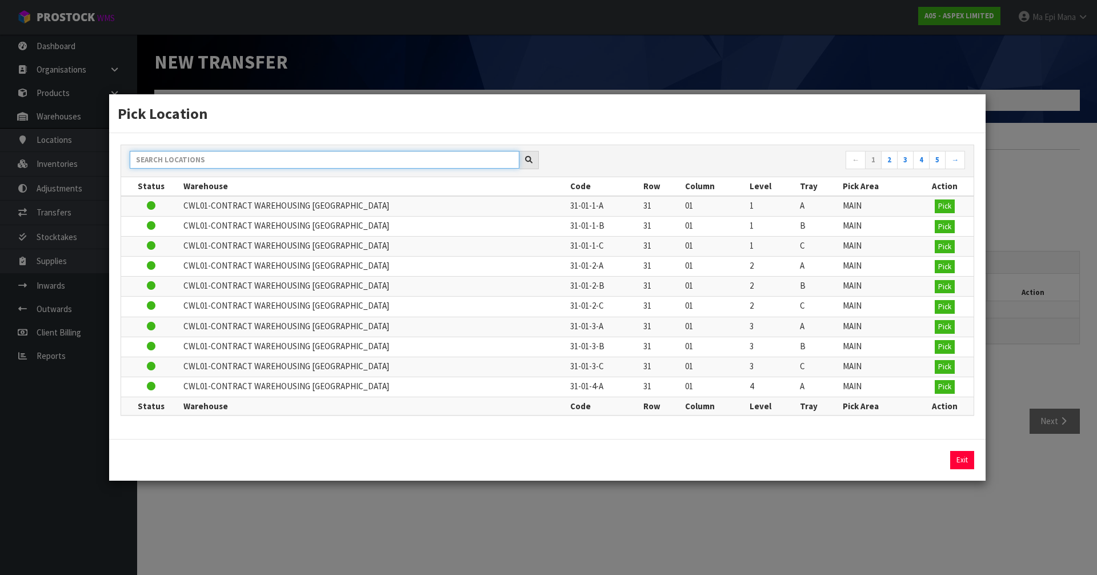
click at [263, 161] on input "text" at bounding box center [325, 160] width 390 height 18
paste input "33-35-1-A"
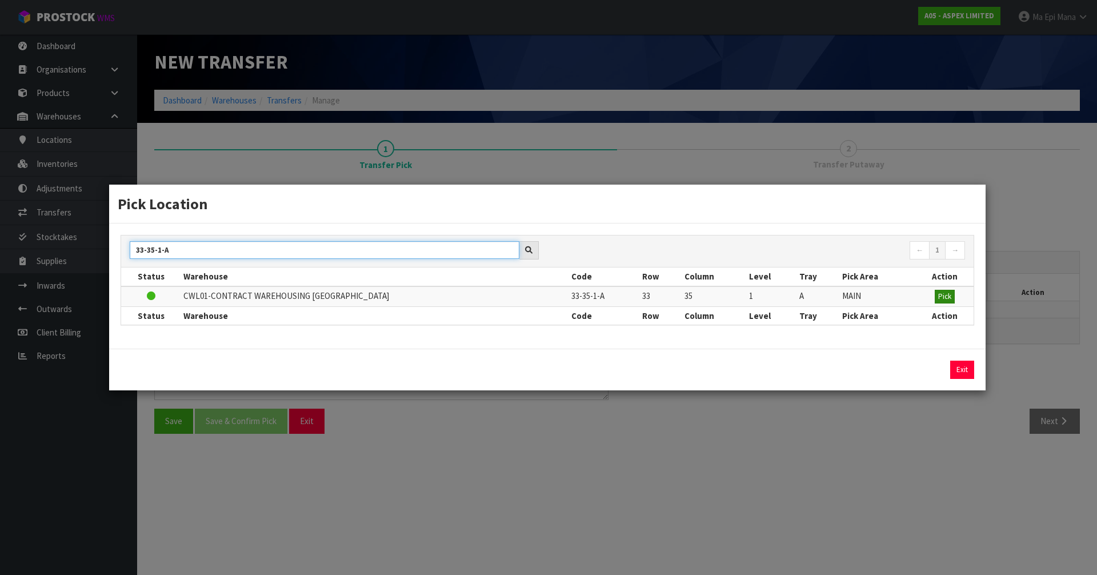
type input "33-35-1-A"
click at [941, 297] on span "Pick" at bounding box center [944, 296] width 13 height 10
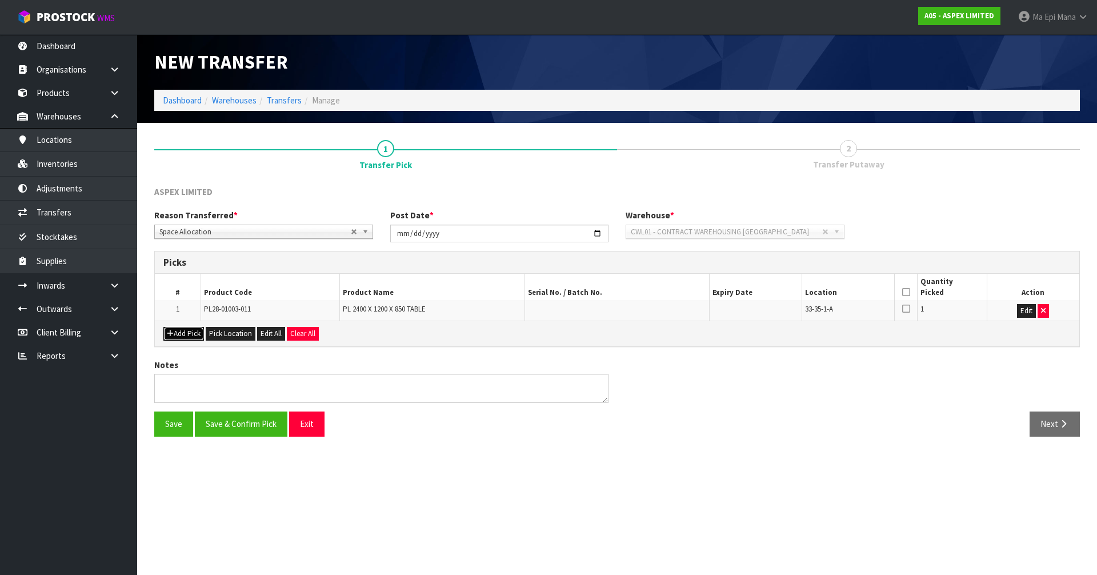
click at [194, 336] on button "Add Pick" at bounding box center [183, 334] width 41 height 14
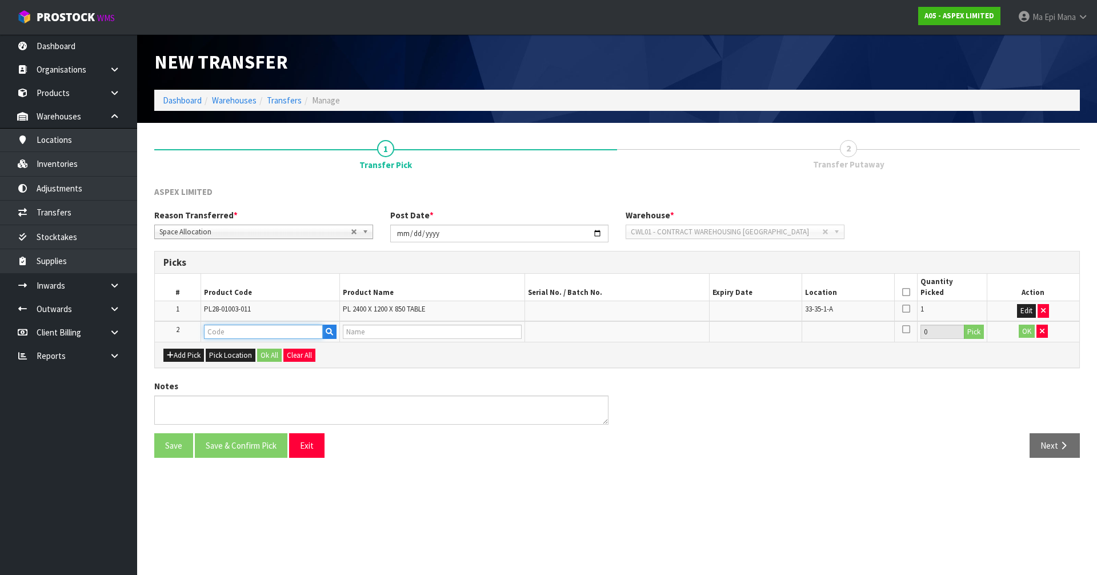
click at [211, 332] on input "text" at bounding box center [263, 332] width 119 height 14
type input "TRADE"
click at [245, 347] on link "TRADE SHOW KIT" at bounding box center [253, 350] width 96 height 15
type input "TRADE SHOW KIT"
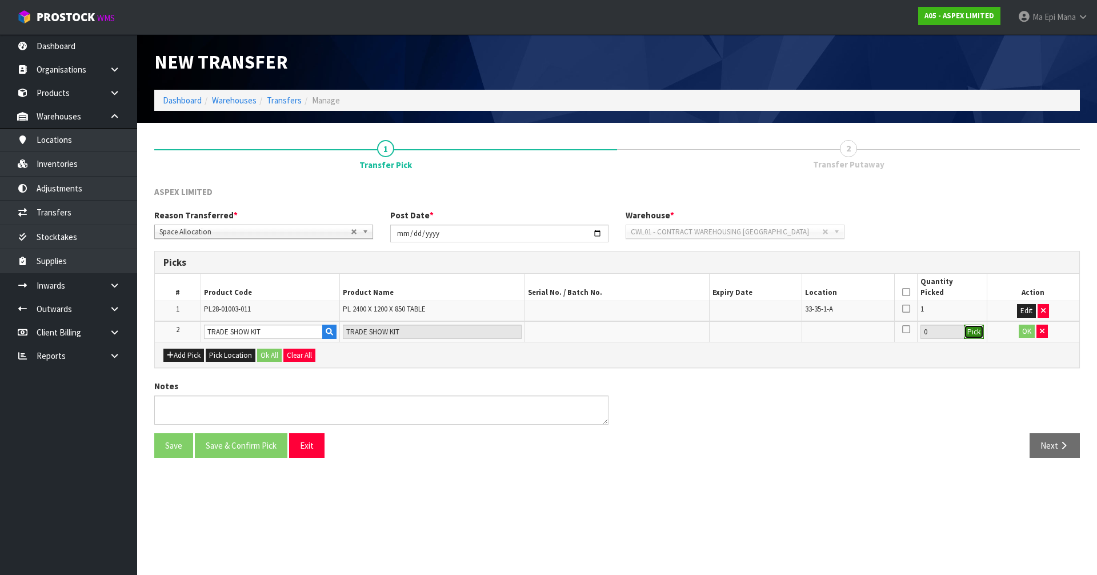
click at [974, 338] on button "Pick" at bounding box center [974, 332] width 20 height 15
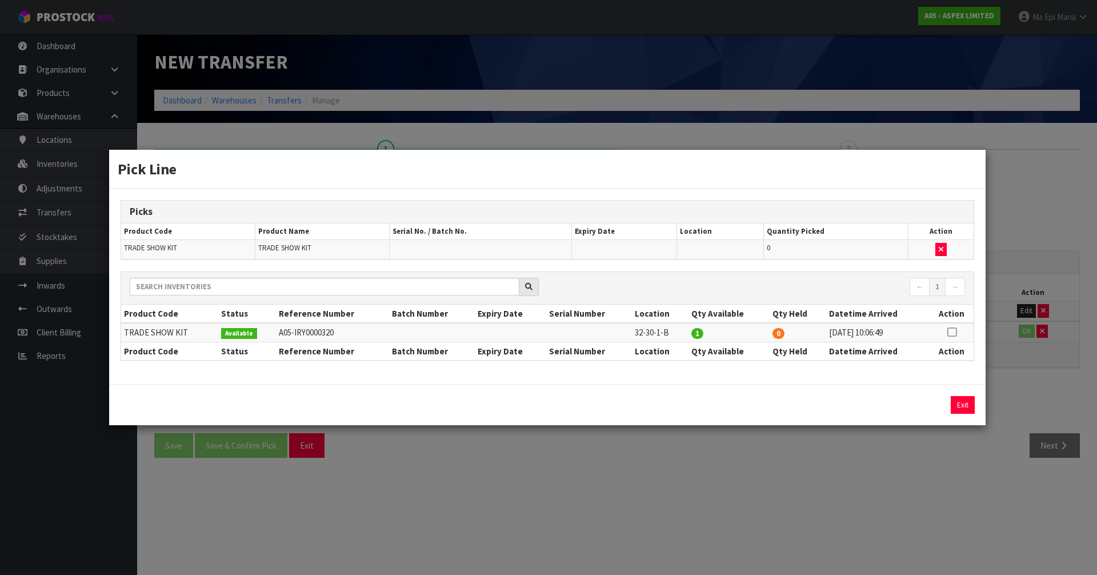
click at [952, 332] on icon at bounding box center [951, 332] width 9 height 1
click at [918, 406] on button "Assign Pick" at bounding box center [923, 405] width 47 height 18
type input "1"
click at [961, 403] on button "Exit" at bounding box center [963, 405] width 24 height 18
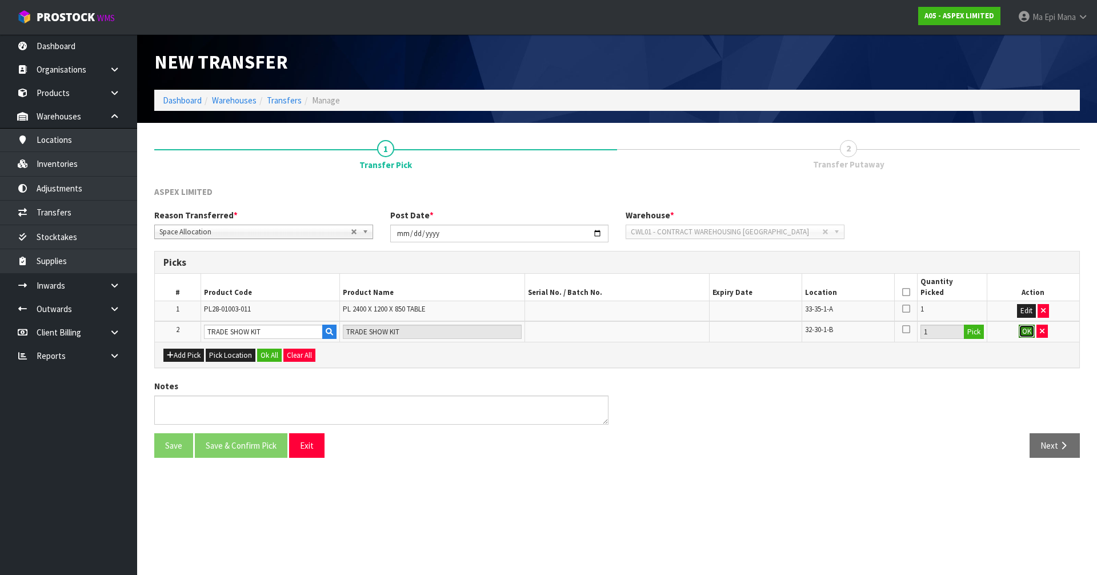
click at [1020, 337] on button "OK" at bounding box center [1027, 332] width 16 height 14
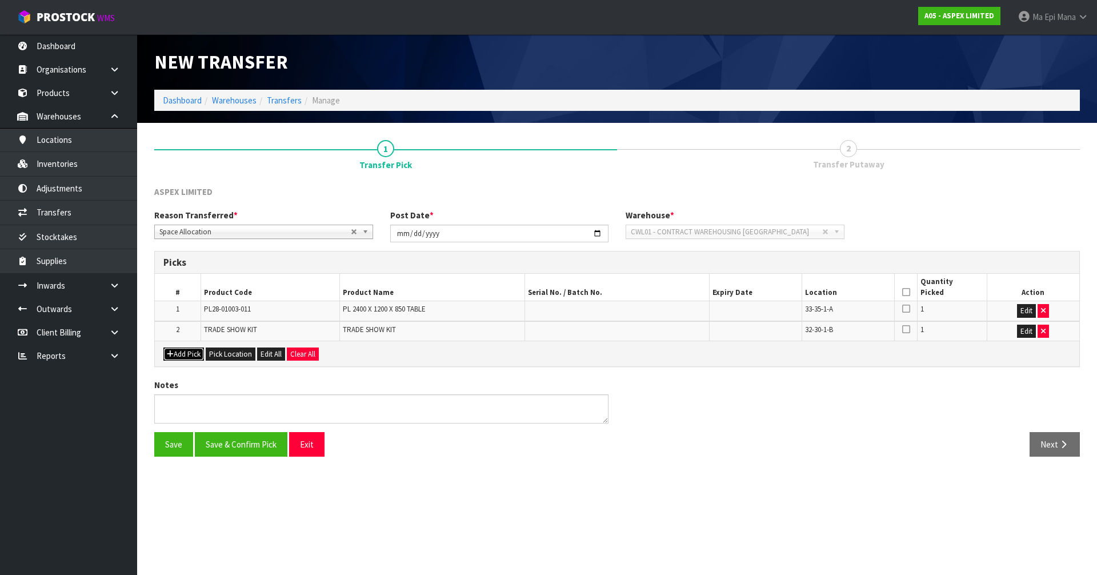
click at [166, 357] on button "Add Pick" at bounding box center [183, 354] width 41 height 14
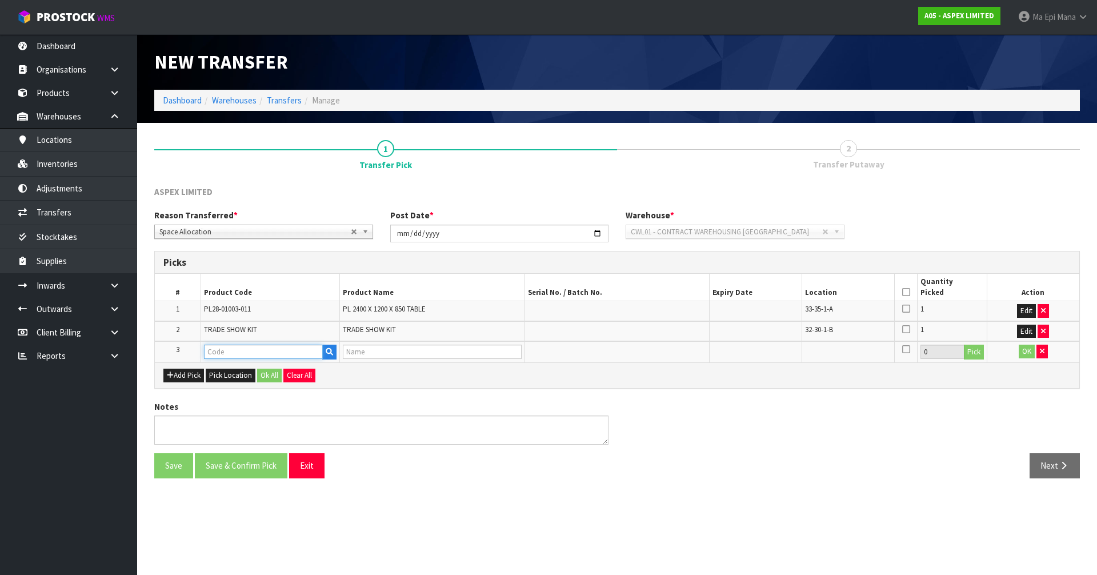
click at [224, 349] on input "text" at bounding box center [263, 352] width 119 height 14
type input "A"
type input "D28-11001-000"
type input "ACCESSORY CART"
type input "D28-11001-000"
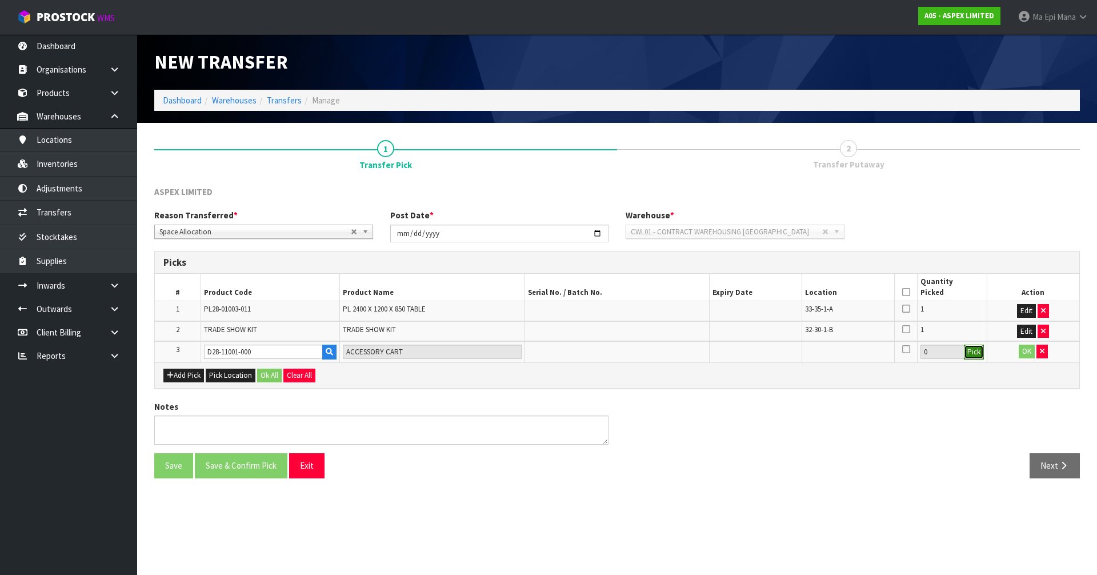
click at [970, 355] on button "Pick" at bounding box center [974, 352] width 20 height 15
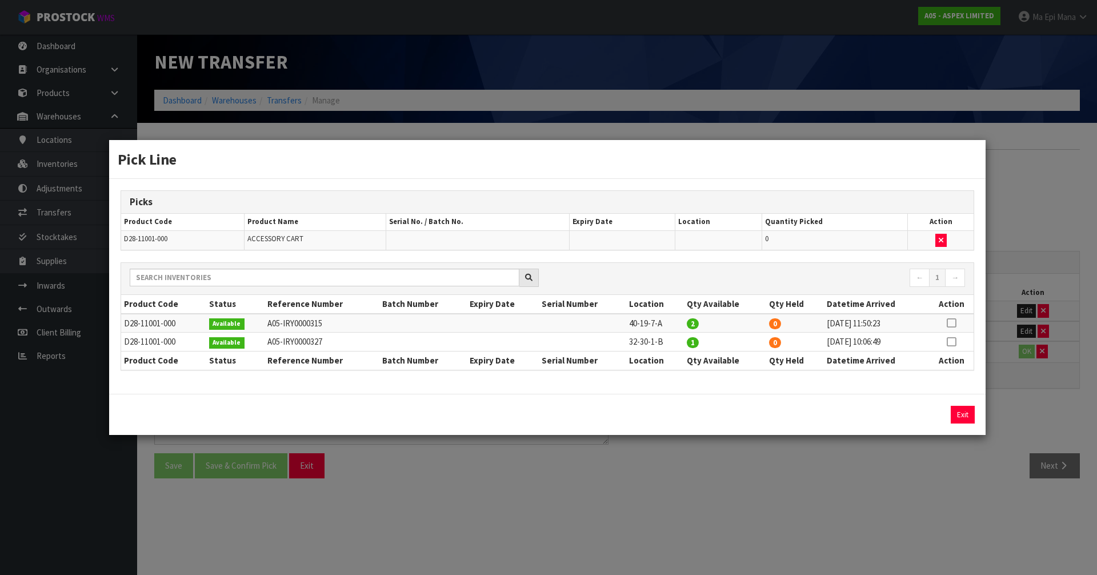
click at [954, 342] on icon at bounding box center [951, 342] width 9 height 1
click at [936, 418] on button "Assign Pick" at bounding box center [923, 415] width 47 height 18
type input "1"
click at [963, 415] on button "Exit" at bounding box center [963, 415] width 24 height 18
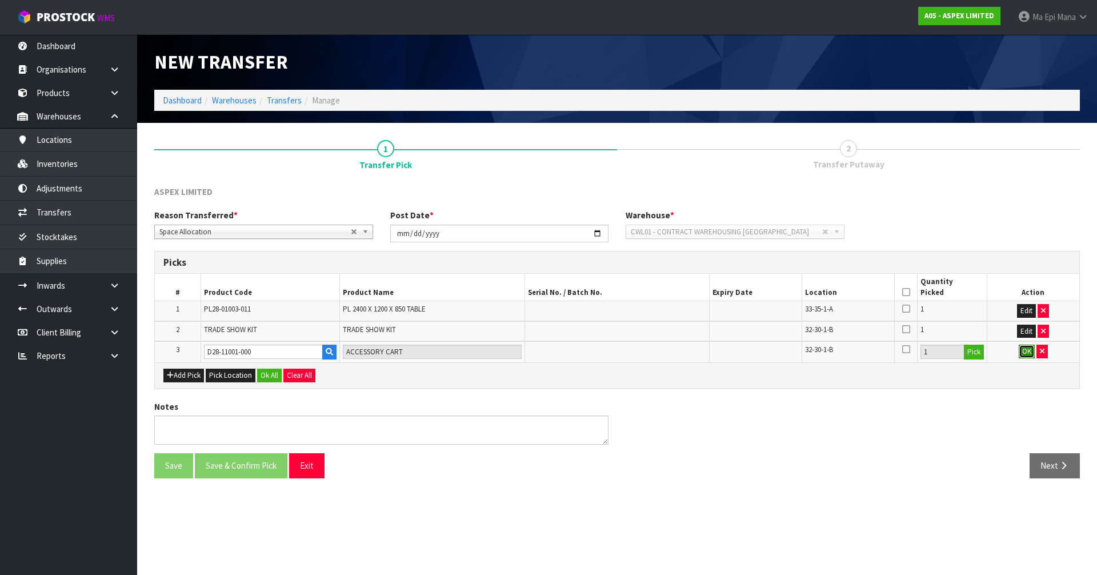
click at [1026, 346] on button "OK" at bounding box center [1027, 352] width 16 height 14
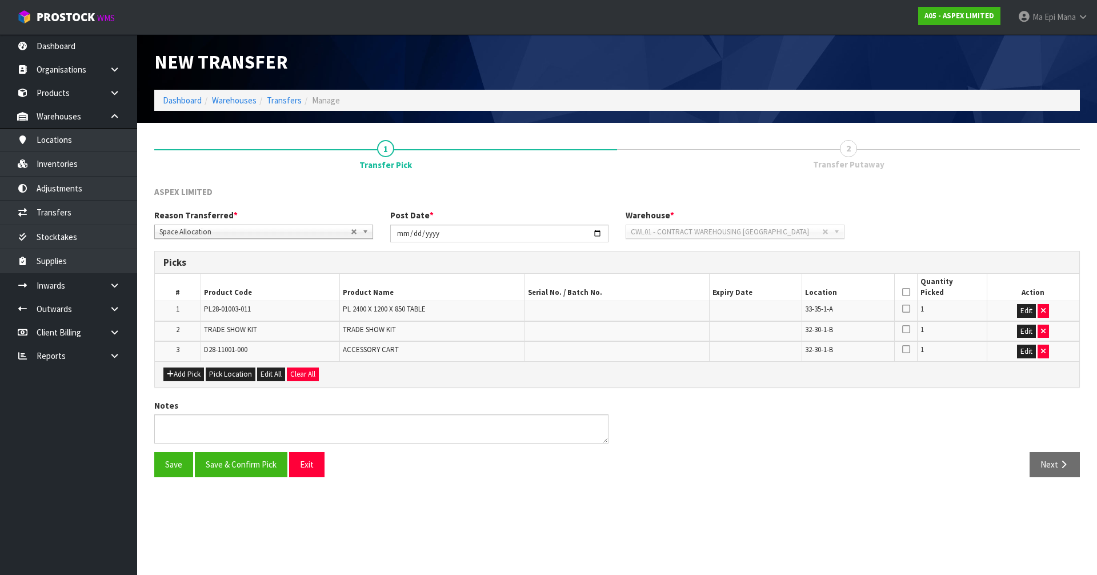
click at [904, 293] on icon at bounding box center [906, 292] width 8 height 1
click at [265, 455] on button "Save & Confirm Pick" at bounding box center [241, 464] width 93 height 25
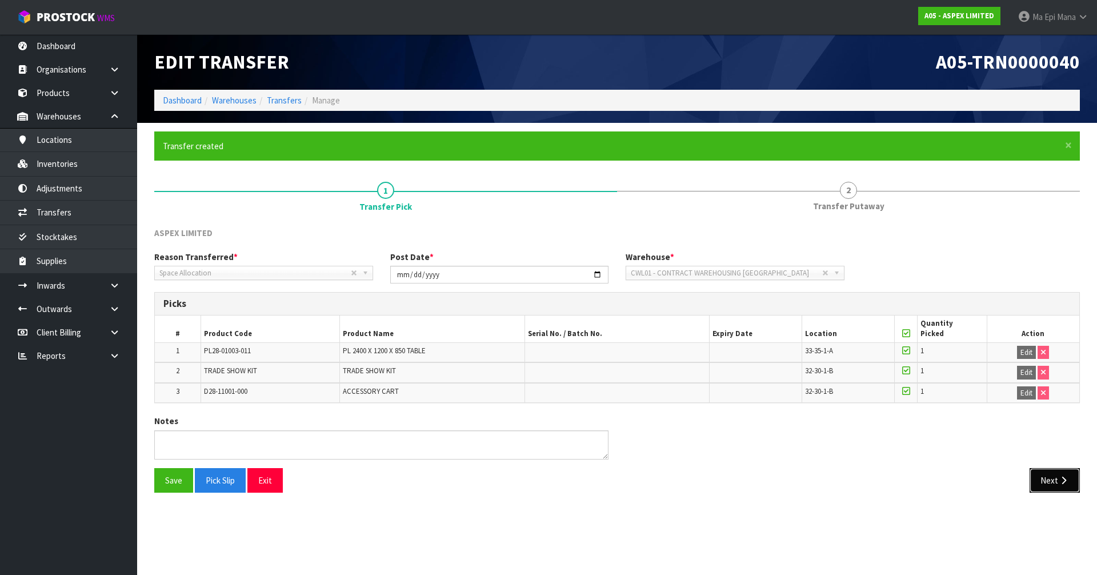
click at [1049, 475] on button "Next" at bounding box center [1055, 480] width 50 height 25
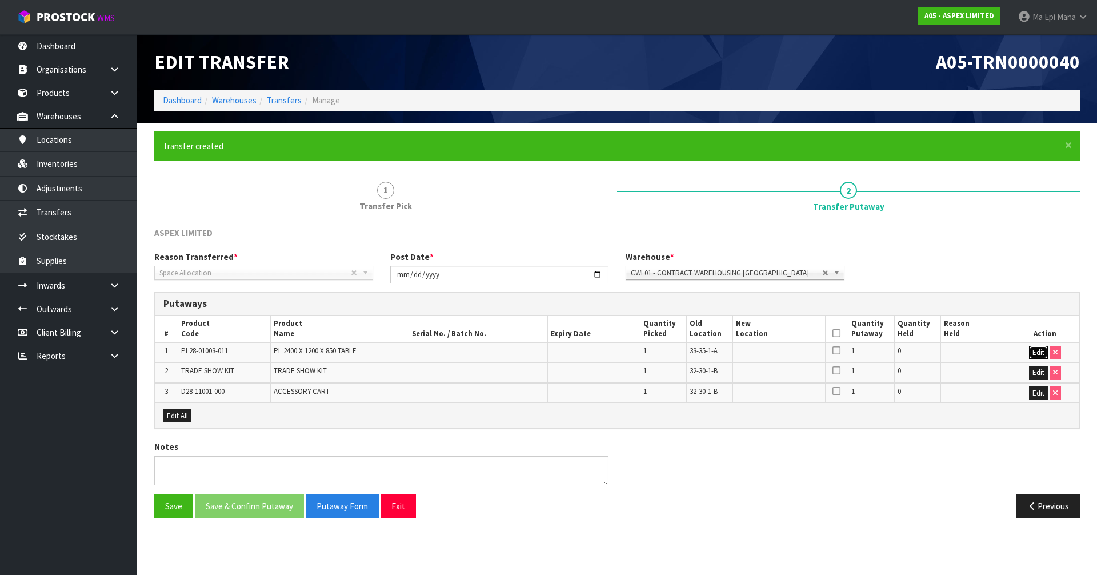
click at [1033, 349] on button "Edit" at bounding box center [1038, 353] width 19 height 14
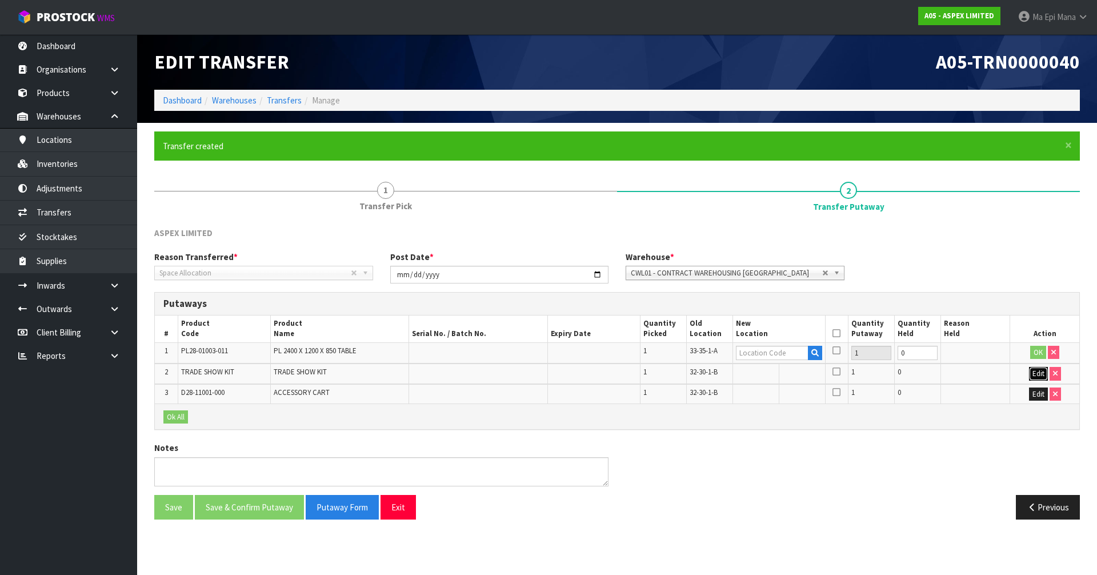
click at [1031, 375] on button "Edit" at bounding box center [1038, 374] width 19 height 14
click at [1036, 398] on button "Edit" at bounding box center [1038, 395] width 19 height 14
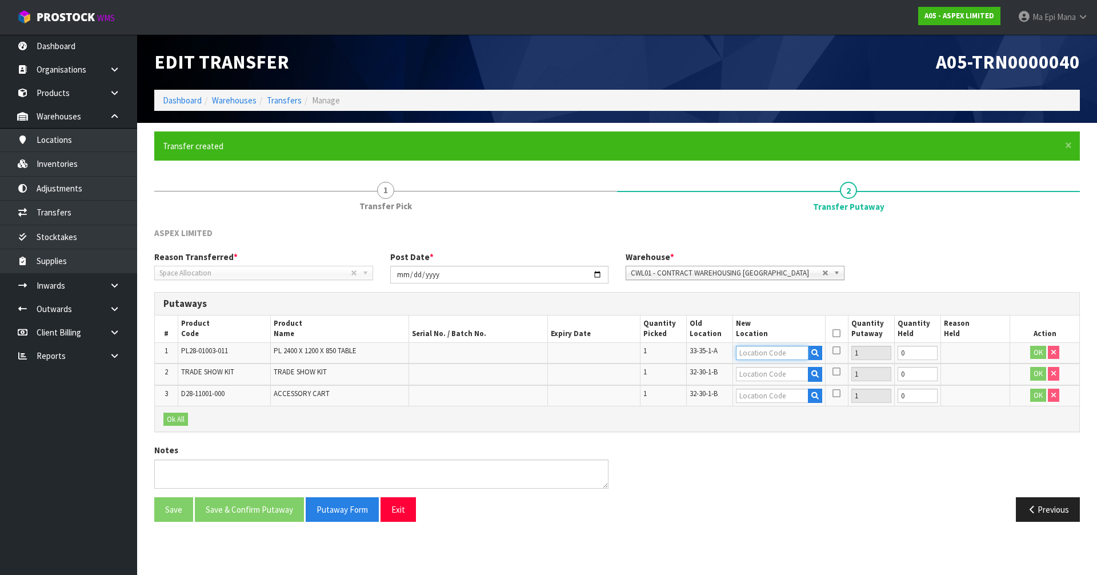
click at [746, 352] on input "text" at bounding box center [772, 353] width 73 height 14
type input "32-30-1-B"
click at [770, 368] on input "text" at bounding box center [772, 374] width 73 height 14
type input "40-19-4-A"
click at [760, 396] on input "text" at bounding box center [772, 395] width 73 height 14
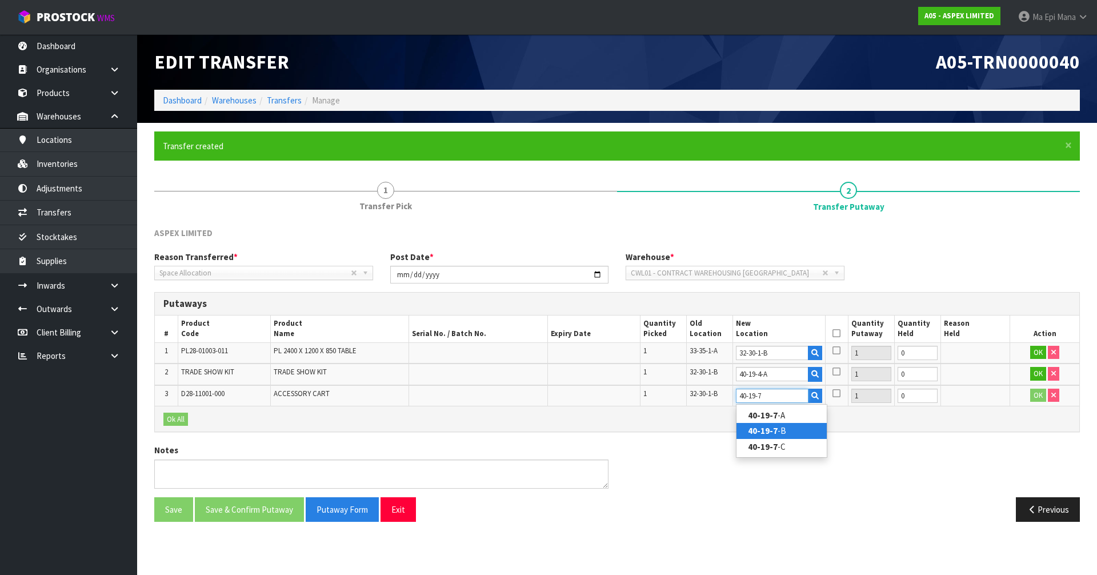
type input "40-19-7"
click at [775, 427] on strong "40-19-7" at bounding box center [763, 430] width 30 height 11
type input "40-19-7-B"
click at [1034, 352] on button "OK" at bounding box center [1038, 353] width 16 height 14
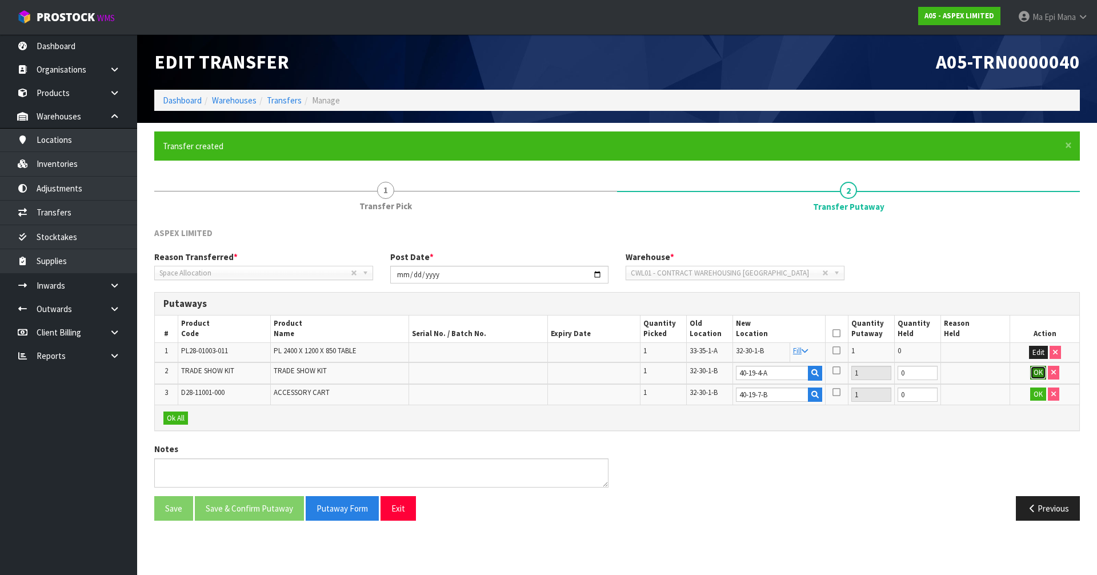
click at [1037, 370] on button "OK" at bounding box center [1038, 373] width 16 height 14
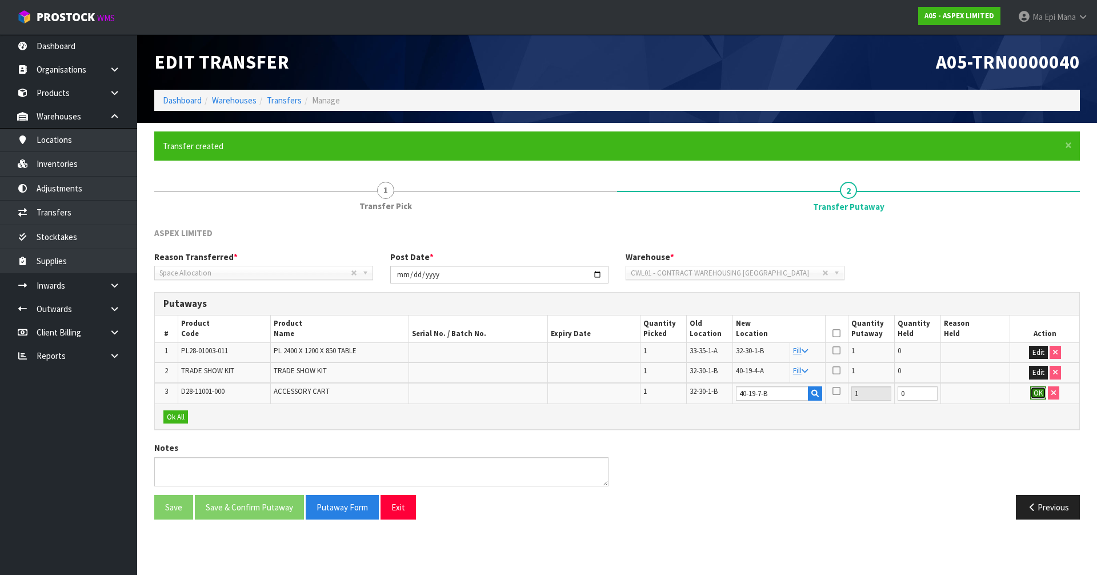
click at [1036, 387] on button "OK" at bounding box center [1038, 393] width 16 height 14
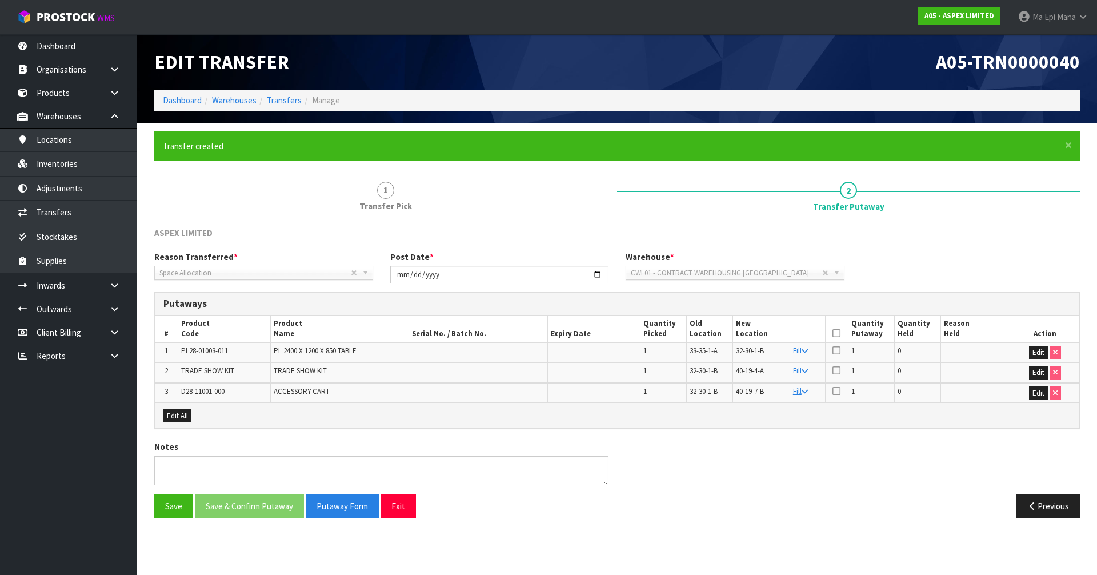
click at [839, 333] on icon at bounding box center [836, 333] width 8 height 1
click at [240, 516] on button "Save & Confirm Putaway" at bounding box center [249, 506] width 109 height 25
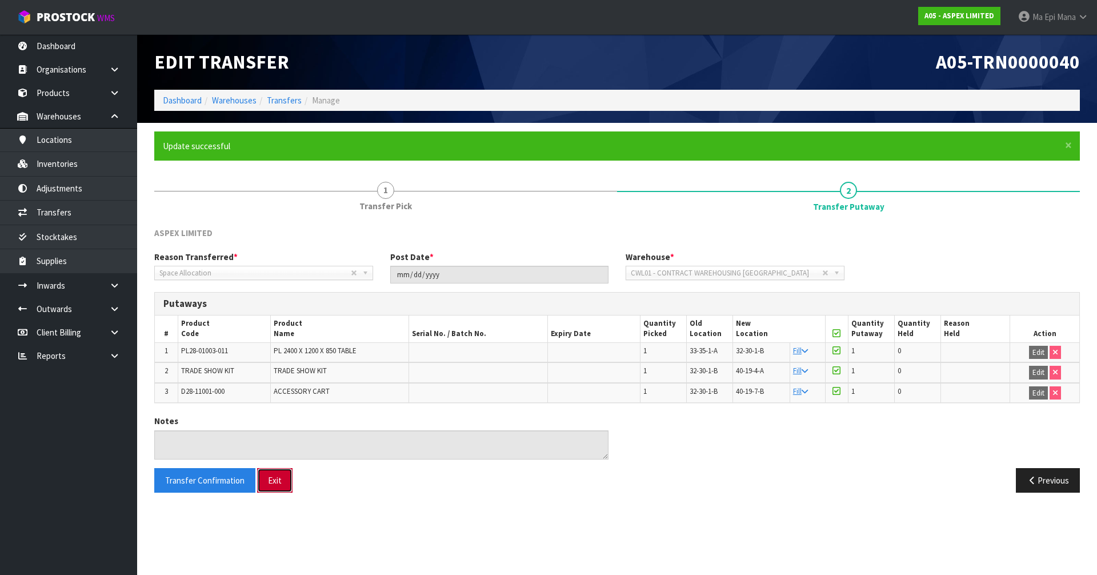
click at [271, 478] on button "Exit" at bounding box center [274, 480] width 35 height 25
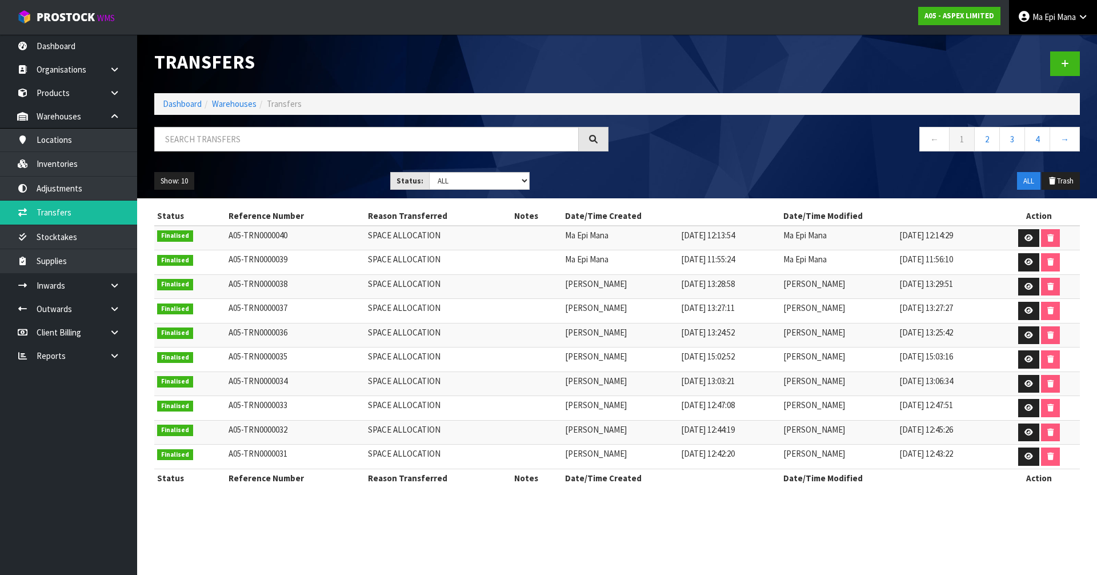
click at [1068, 20] on span "Mana" at bounding box center [1066, 16] width 19 height 11
click at [1071, 50] on link "Logout" at bounding box center [1051, 45] width 90 height 15
